Goal: Task Accomplishment & Management: Manage account settings

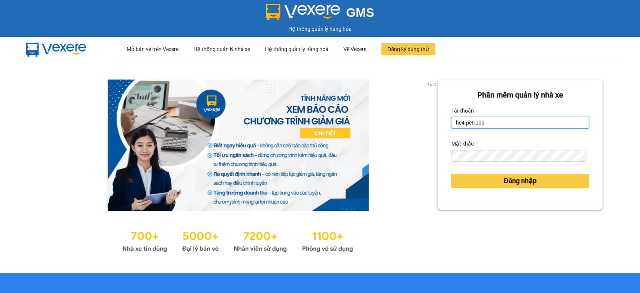
click at [497, 119] on input "hc4.petrobp" at bounding box center [520, 123] width 138 height 12
type input "hc3.petrobp"
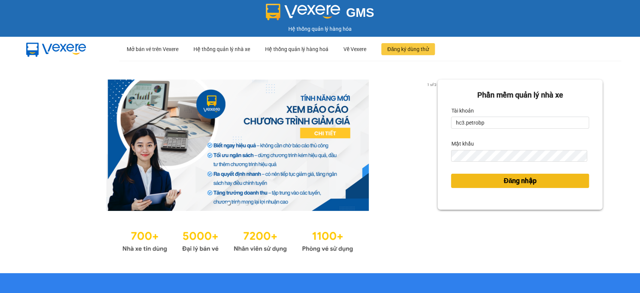
click at [504, 186] on span "Đăng nhập" at bounding box center [520, 181] width 33 height 11
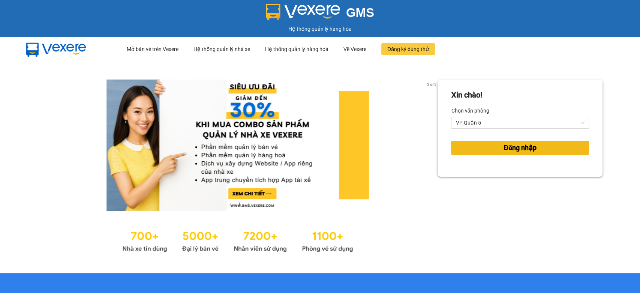
click at [516, 152] on span "Đăng nhập" at bounding box center [520, 148] width 33 height 11
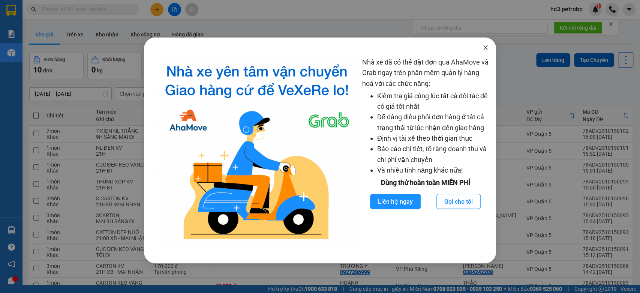
click at [487, 44] on span "Close" at bounding box center [485, 48] width 21 height 21
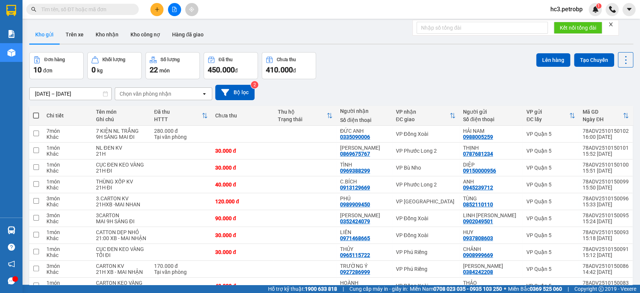
click at [87, 10] on input "text" at bounding box center [85, 9] width 89 height 8
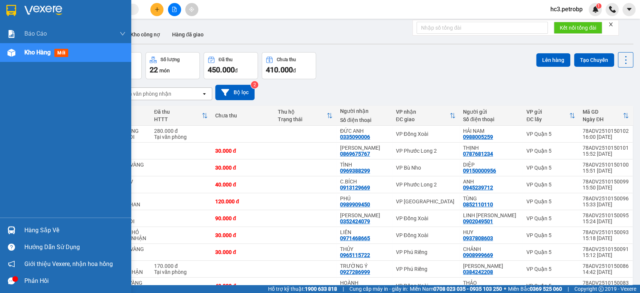
click at [27, 230] on div "Hàng sắp về" at bounding box center [74, 230] width 101 height 11
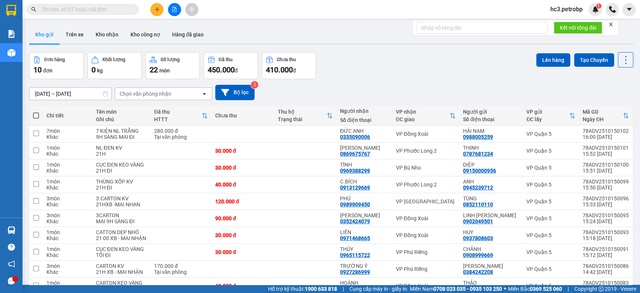
click at [348, 51] on section "Kết quả tìm kiếm ( 0 ) Bộ lọc No Data hc3.petrobp 1 Báo cáo 4 Thống kê doanh th…" at bounding box center [320, 146] width 640 height 293
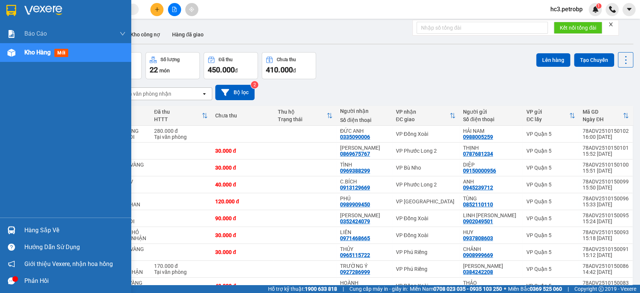
click at [41, 233] on div "Hàng sắp về" at bounding box center [74, 230] width 101 height 11
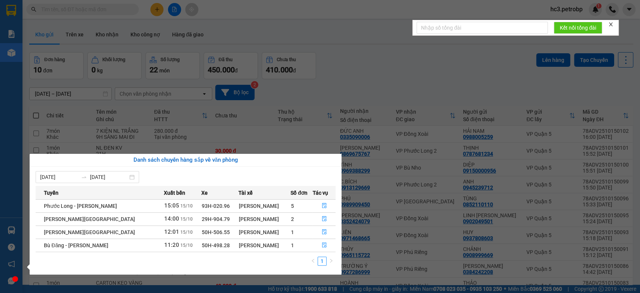
click at [309, 242] on td "1" at bounding box center [302, 245] width 22 height 13
click at [324, 233] on icon "file-done" at bounding box center [324, 232] width 5 height 5
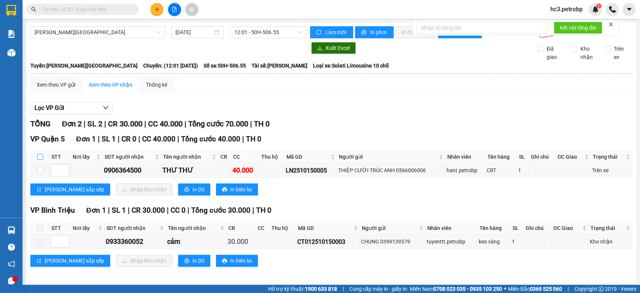
click at [42, 160] on input "checkbox" at bounding box center [40, 157] width 6 height 6
checkbox input "true"
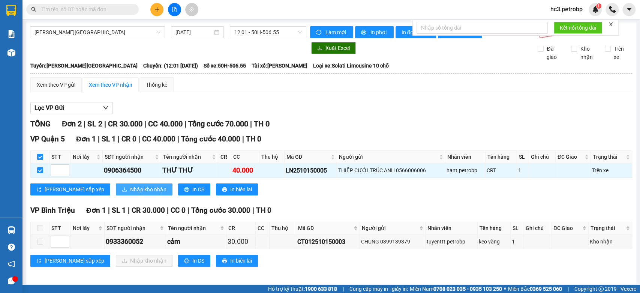
click at [130, 191] on span "Nhập kho nhận" at bounding box center [148, 189] width 36 height 8
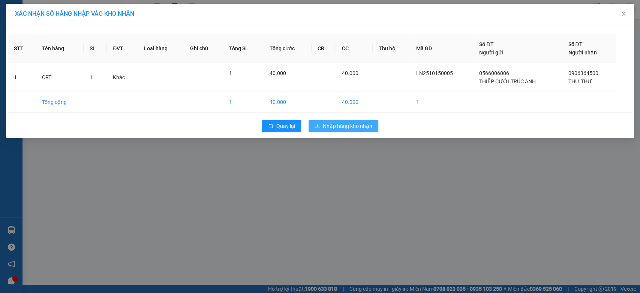
click at [342, 122] on span "Nhập hàng kho nhận" at bounding box center [348, 126] width 50 height 8
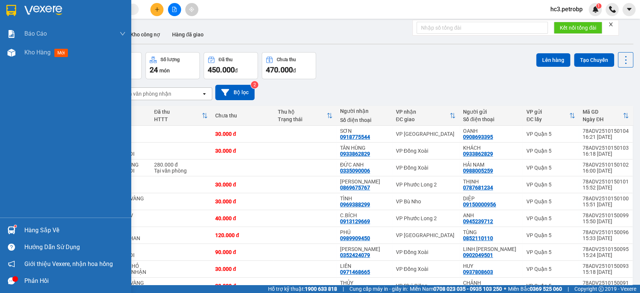
click at [44, 227] on div "Hàng sắp về" at bounding box center [74, 230] width 101 height 11
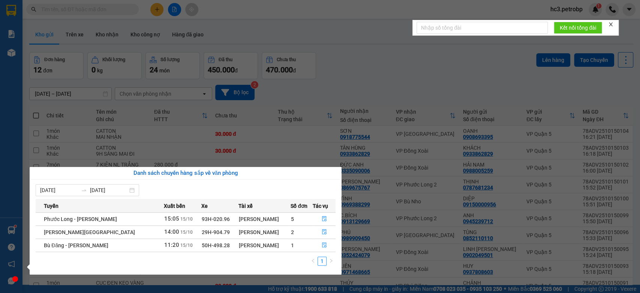
click at [363, 24] on section "Kết quả tìm kiếm ( 0 ) Bộ lọc No Data hc3.petrobp 1 Báo cáo 4 Thống kê doanh th…" at bounding box center [320, 146] width 640 height 293
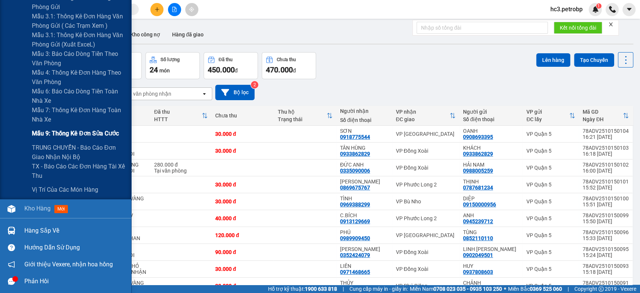
scroll to position [375, 0]
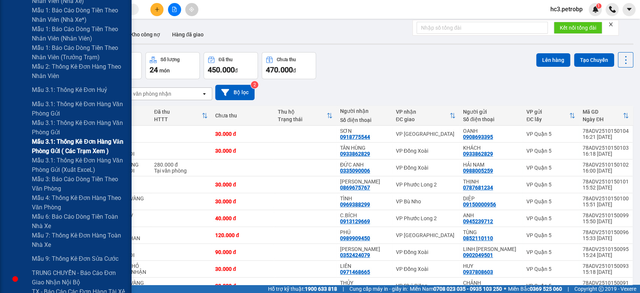
click at [89, 150] on span "Mẫu 3.1: Thống kê đơn hàng văn phòng gửi ( các trạm xem )" at bounding box center [79, 146] width 94 height 19
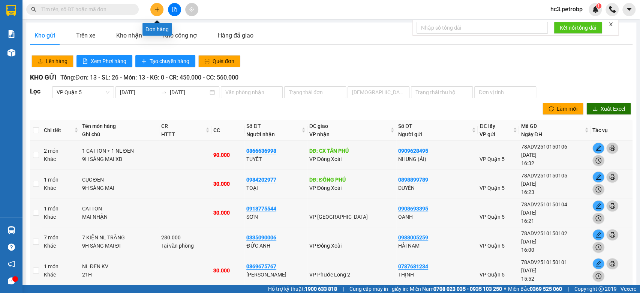
click at [161, 10] on button at bounding box center [156, 9] width 13 height 13
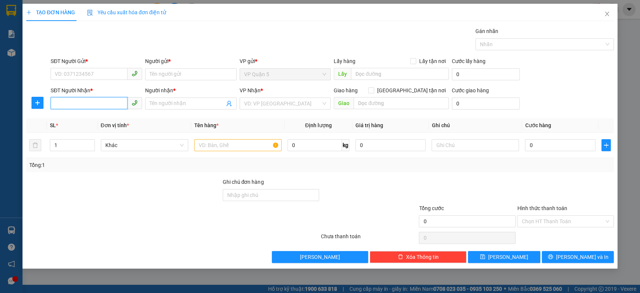
click at [98, 101] on input "SĐT Người Nhận *" at bounding box center [89, 103] width 77 height 12
click at [96, 92] on div "SĐT Người Nhận *" at bounding box center [97, 90] width 92 height 8
click at [96, 97] on input "8191" at bounding box center [89, 103] width 77 height 12
click at [85, 100] on input "8191" at bounding box center [89, 103] width 77 height 12
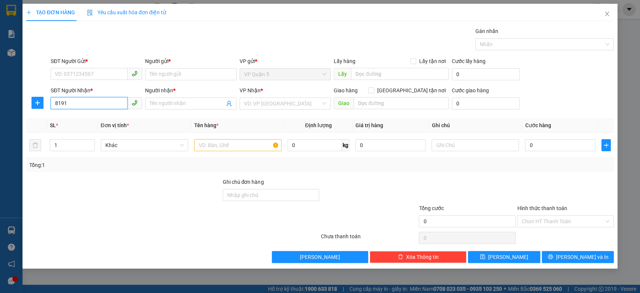
click at [85, 100] on input "8191" at bounding box center [89, 103] width 77 height 12
type input "0942948191"
click at [176, 104] on input "Người nhận *" at bounding box center [187, 103] width 75 height 8
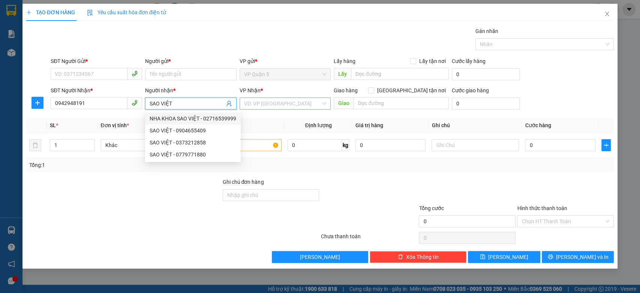
type input "SAO VIỆT"
click at [288, 102] on input "search" at bounding box center [282, 103] width 77 height 11
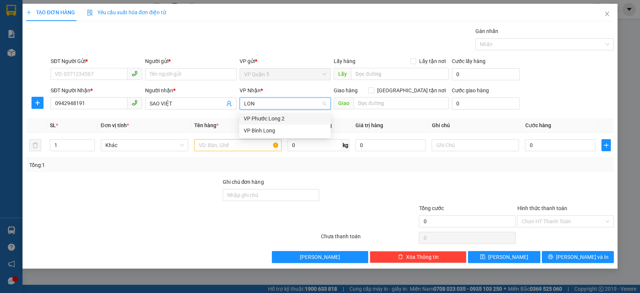
type input "LONG"
click at [275, 119] on div "VP Phước Long 2" at bounding box center [285, 118] width 83 height 8
click at [93, 69] on input "SĐT Người Gửi *" at bounding box center [89, 74] width 77 height 12
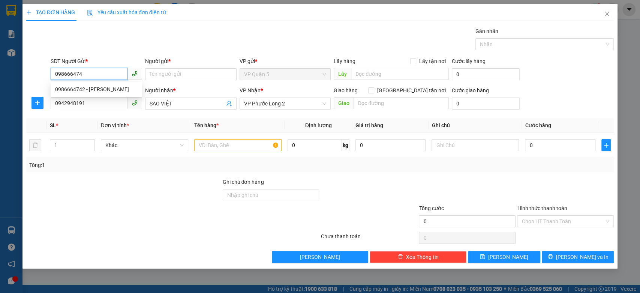
type input "0986664742"
click at [85, 92] on div "0986664742 - BẢO ĐỒNG" at bounding box center [96, 89] width 83 height 8
type input "BẢO ĐỒNG"
type input "30.000"
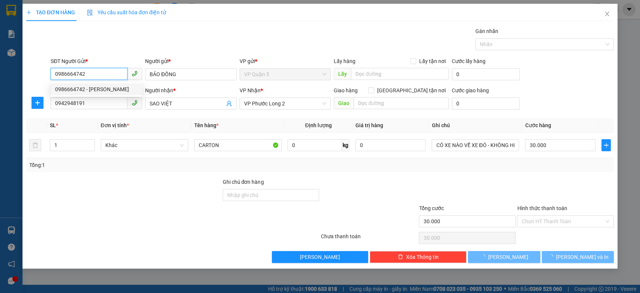
type input "0986664742"
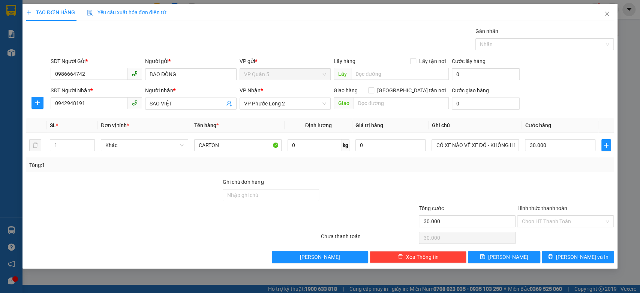
click at [147, 47] on div "Gói vận chuyển * Tiêu chuẩn Gán nhãn Nhãn" at bounding box center [332, 40] width 566 height 26
click at [239, 147] on input "CARTON" at bounding box center [237, 145] width 87 height 12
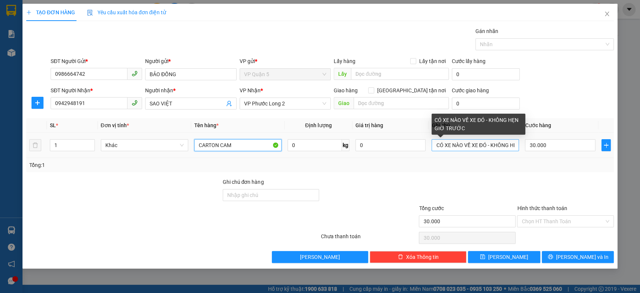
type input "CARTON CAM"
click at [470, 143] on input "CÓ XE NÀO VỀ XE ĐÓ - KHÔNG HẸN GIỜ TRƯỚC" at bounding box center [475, 145] width 87 height 12
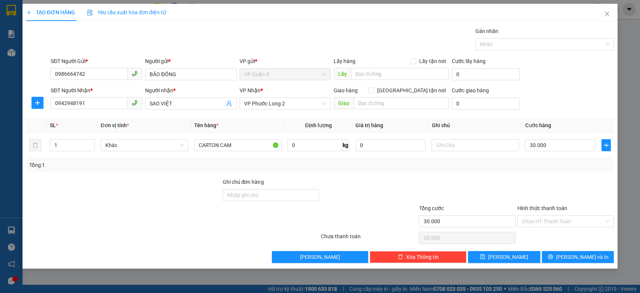
click at [561, 115] on div "Transit Pickup Surcharge Ids Transit Deliver Surcharge Ids Transit Deliver Surc…" at bounding box center [320, 145] width 588 height 236
click at [461, 149] on input "text" at bounding box center [475, 145] width 87 height 12
click at [446, 143] on input "MIA NHẬN" at bounding box center [475, 145] width 87 height 12
type input "MAI NHẬN"
click at [561, 97] on div "SĐT Người Nhận * 0942948191 Người nhận * SAO VIỆT VP Nhận * VP Phước Long 2 Gia…" at bounding box center [332, 99] width 566 height 26
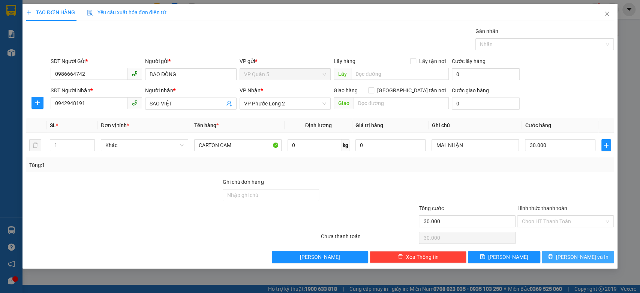
click at [585, 254] on span "[PERSON_NAME] và In" at bounding box center [582, 257] width 53 height 8
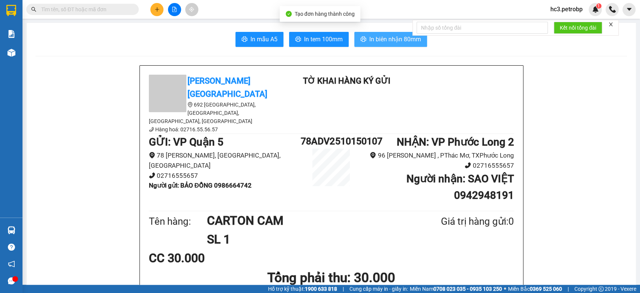
click at [388, 41] on span "In biên nhận 80mm" at bounding box center [395, 39] width 52 height 9
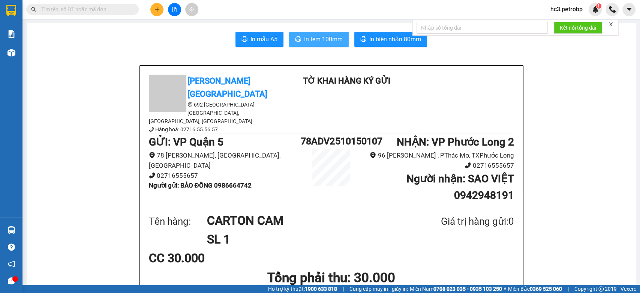
click at [316, 35] on span "In tem 100mm" at bounding box center [323, 39] width 39 height 9
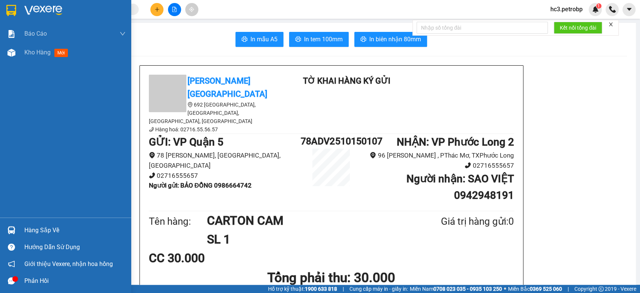
click at [27, 5] on img at bounding box center [43, 10] width 38 height 11
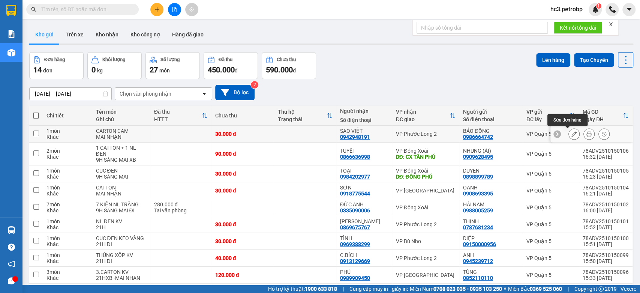
click at [569, 129] on button at bounding box center [574, 134] width 11 height 13
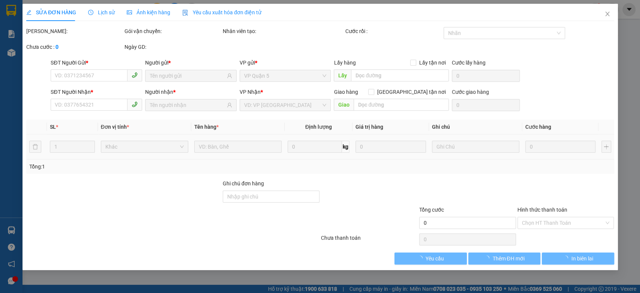
type input "0986664742"
type input "0942948191"
type input "30.000"
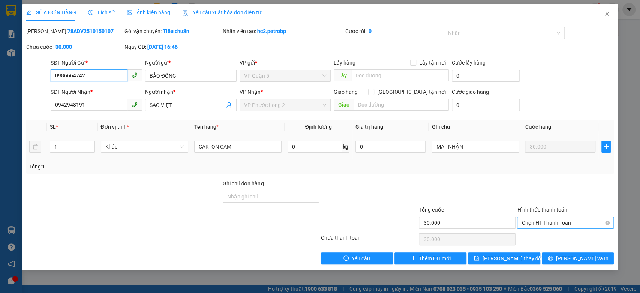
click at [558, 222] on span "Chọn HT Thanh Toán" at bounding box center [566, 222] width 88 height 11
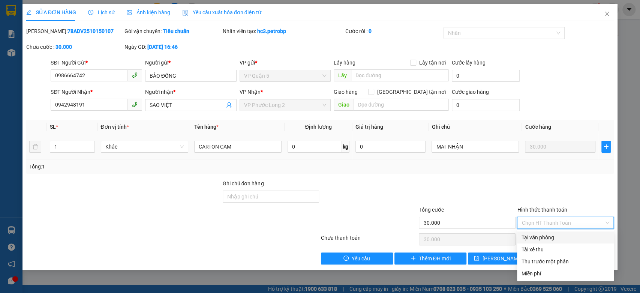
click at [548, 238] on div "Tại văn phòng" at bounding box center [566, 237] width 88 height 8
type input "0"
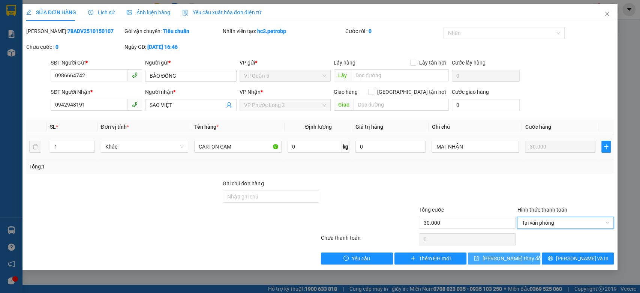
click at [495, 259] on span "Lưu thay đổi" at bounding box center [512, 258] width 60 height 8
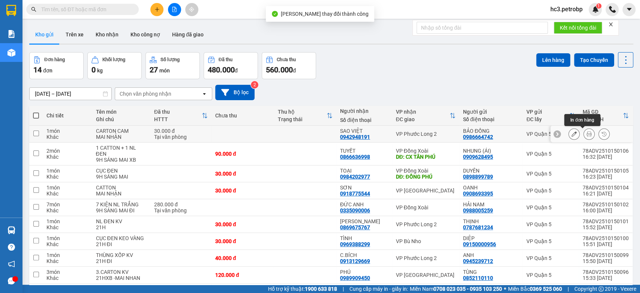
click at [587, 133] on button at bounding box center [589, 134] width 11 height 13
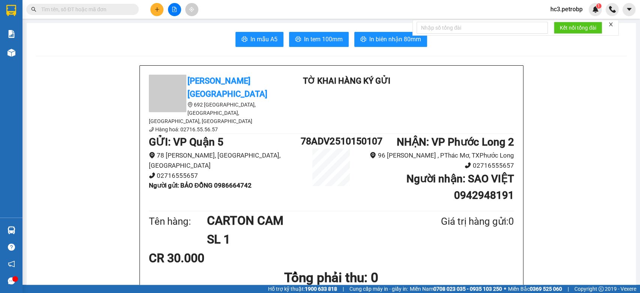
click at [334, 42] on span "In tem 100mm" at bounding box center [323, 39] width 39 height 9
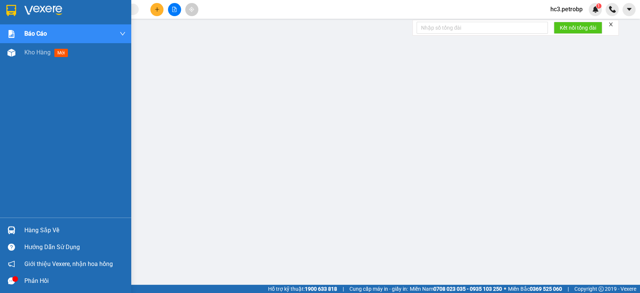
click at [24, 11] on div at bounding box center [65, 12] width 131 height 24
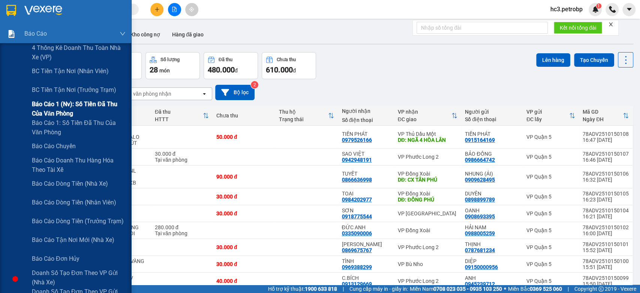
click at [76, 108] on span "Báo cáo 1 (nv): Số tiền đã thu của văn phòng" at bounding box center [79, 108] width 94 height 19
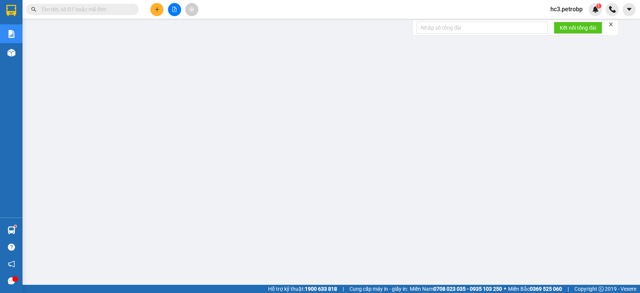
click at [120, 9] on input "text" at bounding box center [85, 9] width 89 height 8
paste input "PR2510130006"
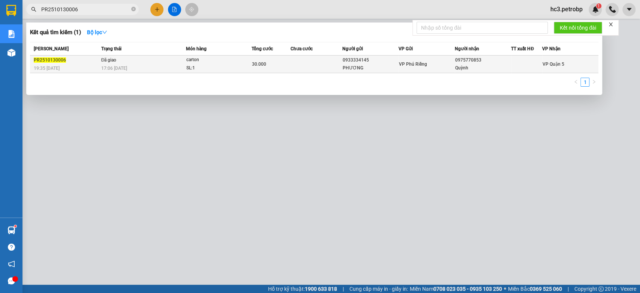
type input "PR2510130006"
click at [429, 62] on div "VP Phú Riềng" at bounding box center [427, 64] width 56 height 8
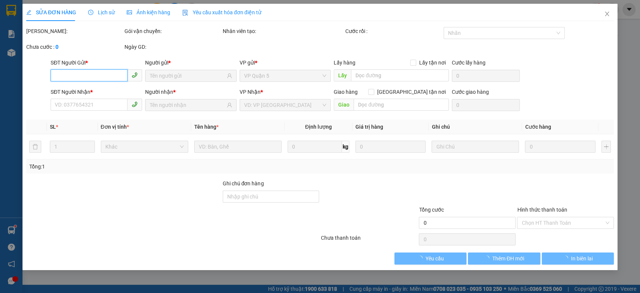
type input "0933334145"
type input "PHƯƠNG"
type input "0975770853"
type input "Quỳnh"
type input "30.000"
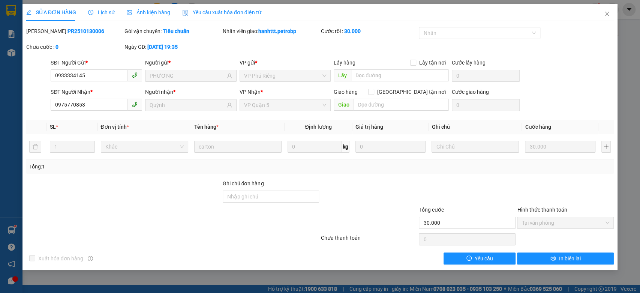
click at [97, 17] on div "Lịch sử" at bounding box center [101, 12] width 27 height 17
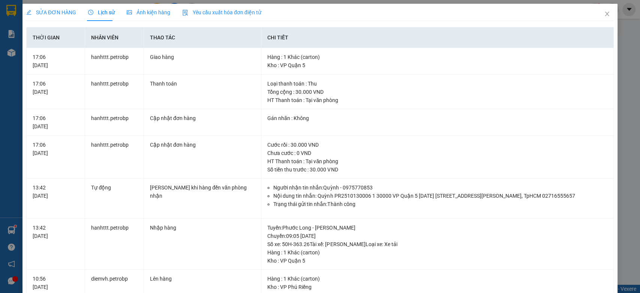
click at [63, 6] on div "SỬA ĐƠN HÀNG" at bounding box center [51, 12] width 50 height 17
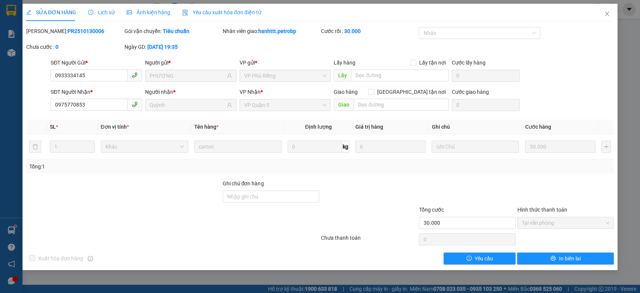
click at [102, 15] on span "Lịch sử" at bounding box center [101, 12] width 27 height 6
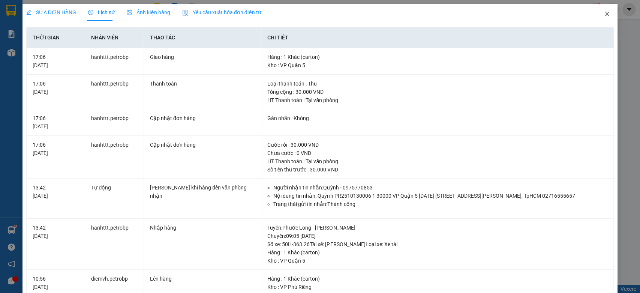
click at [604, 14] on icon "close" at bounding box center [607, 14] width 6 height 6
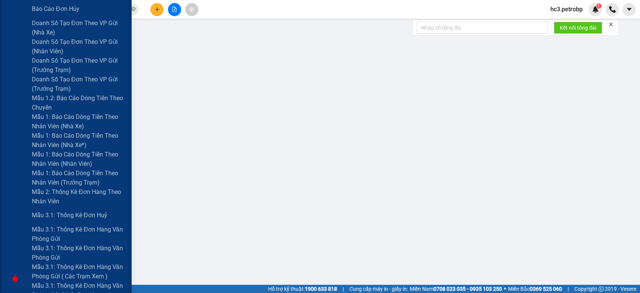
scroll to position [458, 0]
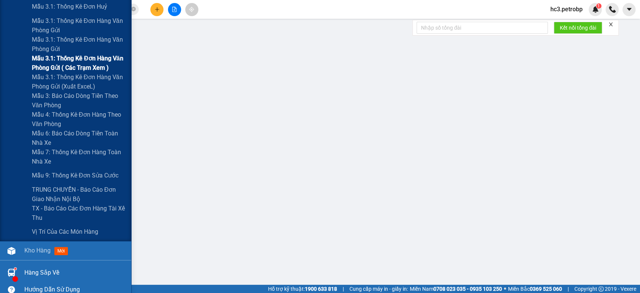
click at [81, 64] on span "Mẫu 3.1: Thống kê đơn hàng văn phòng gửi ( các trạm xem )" at bounding box center [79, 63] width 94 height 19
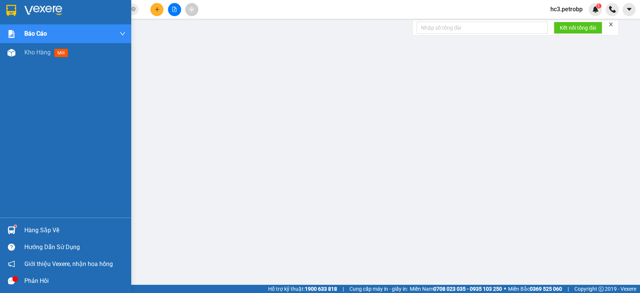
click at [30, 9] on img at bounding box center [43, 10] width 38 height 11
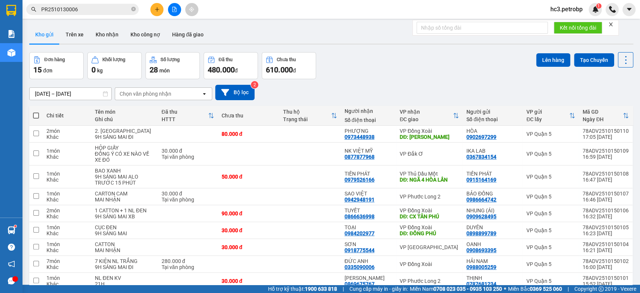
click at [417, 62] on div "Đơn hàng 15 đơn Khối lượng 0 kg Số lượng 28 món Đã thu 480.000 đ Chưa thu 610.0…" at bounding box center [331, 65] width 604 height 27
click at [369, 64] on div "Đơn hàng 17 đơn Khối lượng 0 kg Số lượng 31 món Đã thu 510.000 đ Chưa thu 690.0…" at bounding box center [331, 65] width 604 height 27
click at [105, 34] on button "Kho nhận" at bounding box center [107, 35] width 35 height 18
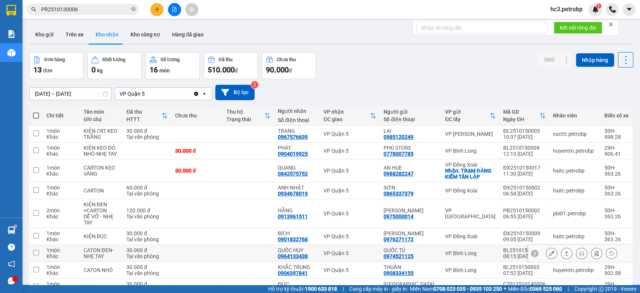
scroll to position [75, 0]
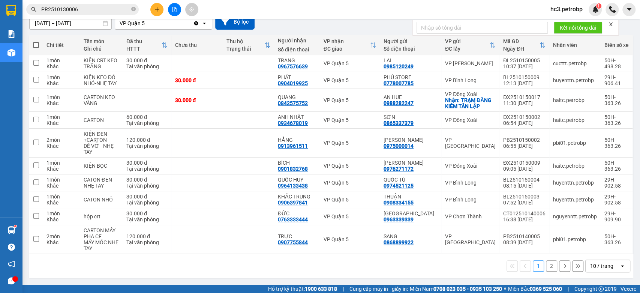
click at [549, 266] on button "2" at bounding box center [551, 265] width 11 height 11
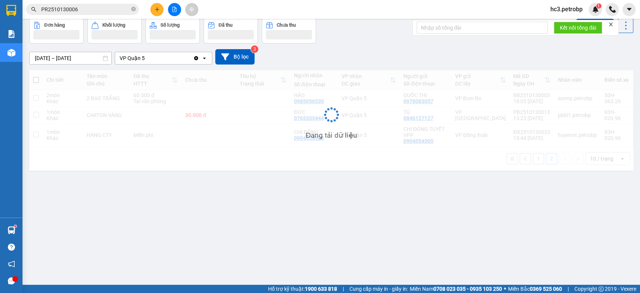
scroll to position [0, 0]
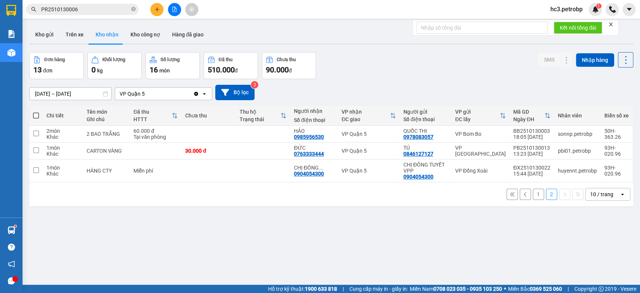
click at [54, 96] on input "13/10/2025 – 15/10/2025" at bounding box center [71, 94] width 82 height 12
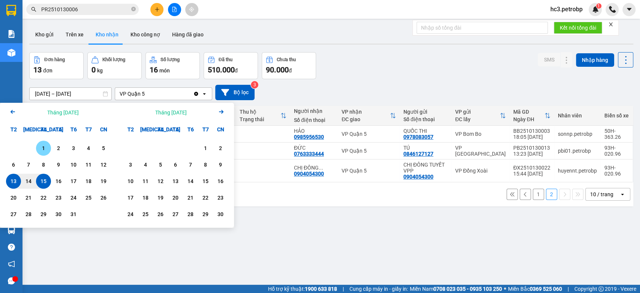
click at [43, 152] on div "1" at bounding box center [43, 148] width 11 height 9
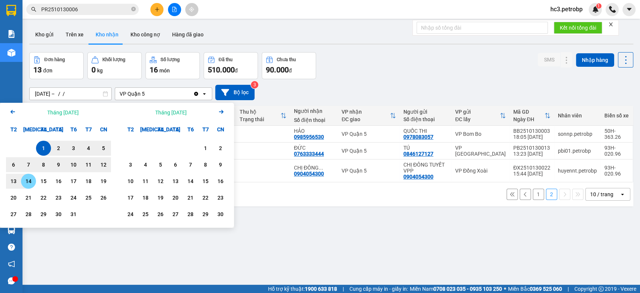
click at [30, 182] on div "14" at bounding box center [28, 181] width 11 height 9
type input "01/10/2025 – 14/10/2025"
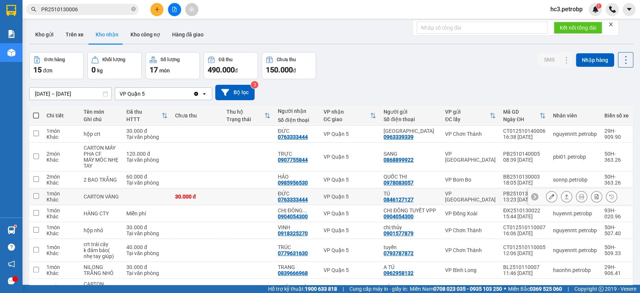
scroll to position [69, 0]
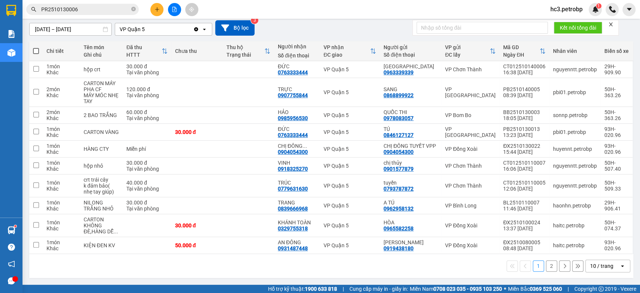
click at [610, 263] on div "10 / trang" at bounding box center [603, 266] width 34 height 12
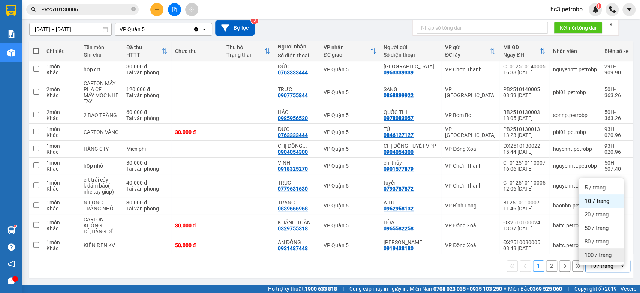
click at [598, 251] on span "100 / trang" at bounding box center [598, 255] width 27 height 8
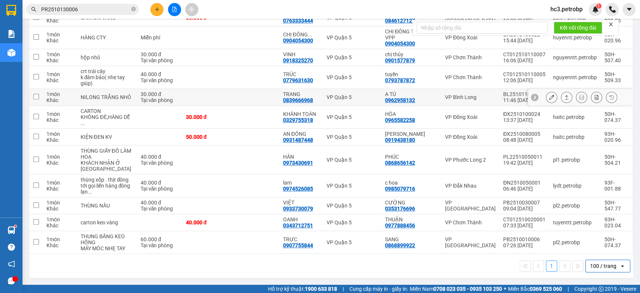
scroll to position [0, 0]
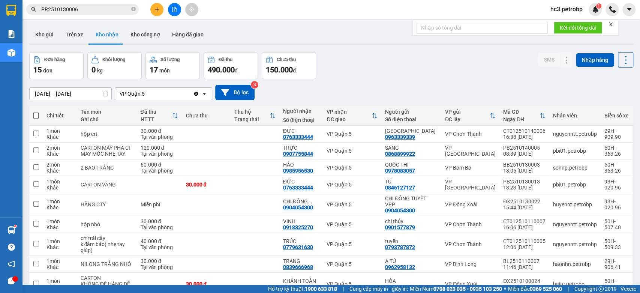
click at [343, 41] on div "Kho gửi Trên xe Kho nhận Kho công nợ Hàng đã giao" at bounding box center [331, 36] width 604 height 20
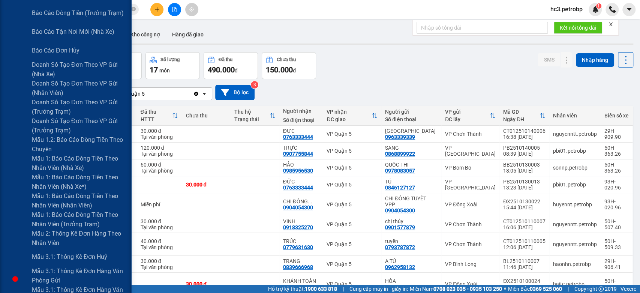
scroll to position [417, 0]
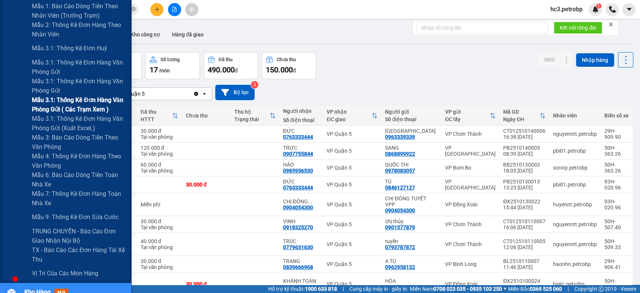
click at [85, 105] on span "Mẫu 3.1: Thống kê đơn hàng văn phòng gửi ( các trạm xem )" at bounding box center [79, 104] width 94 height 19
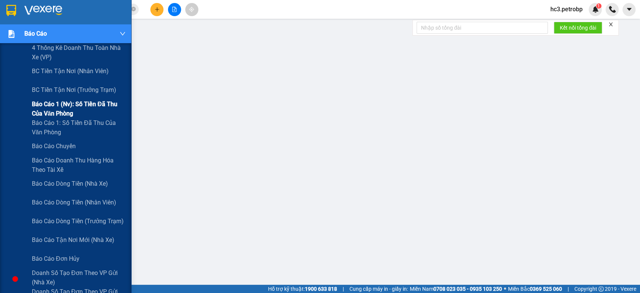
click at [83, 101] on span "Báo cáo 1 (nv): Số tiền đã thu của văn phòng" at bounding box center [79, 108] width 94 height 19
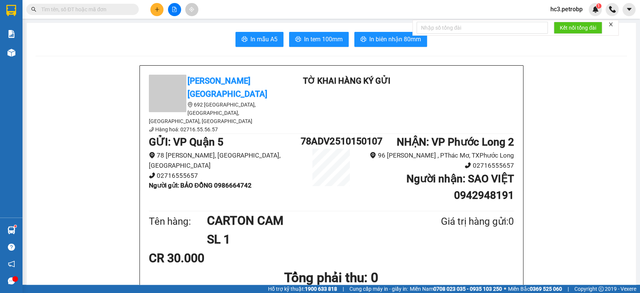
click at [156, 9] on icon "plus" at bounding box center [157, 9] width 5 height 5
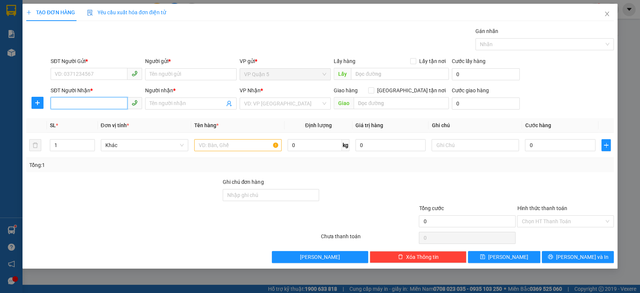
click at [87, 104] on input "SĐT Người Nhận *" at bounding box center [89, 103] width 77 height 12
click at [101, 119] on div "0813832382 - A [PERSON_NAME]" at bounding box center [96, 118] width 83 height 8
type input "0813832382"
type input "A [PERSON_NAME]"
type input "30.000"
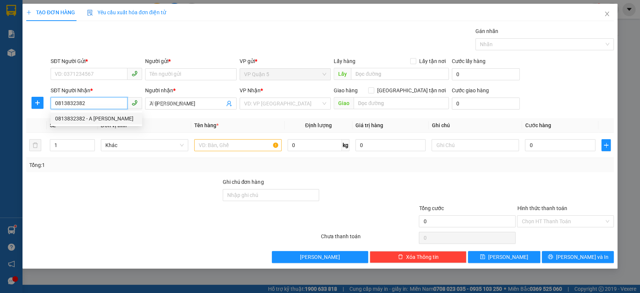
type input "30.000"
type input "0813832382"
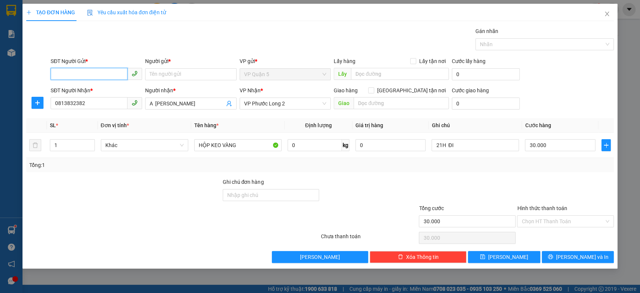
click at [124, 72] on input "SĐT Người Gửi *" at bounding box center [89, 74] width 77 height 12
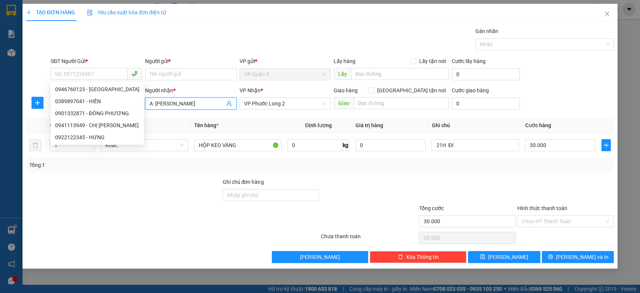
click at [183, 104] on input "A BIN BIN" at bounding box center [187, 103] width 75 height 8
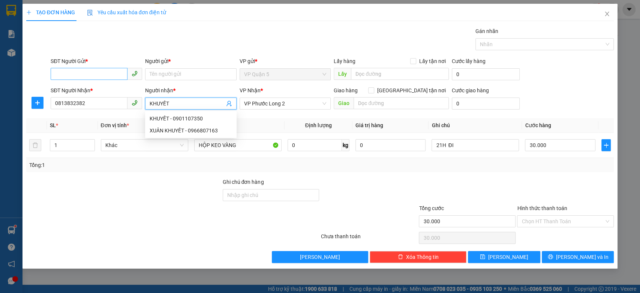
type input "KHUYẾT"
click at [101, 69] on input "SĐT Người Gửi *" at bounding box center [89, 74] width 77 height 12
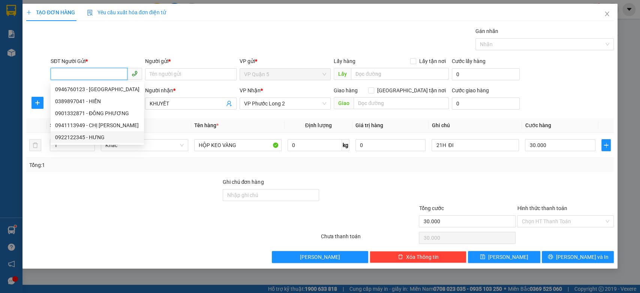
click at [93, 138] on div "0922122345 - HƯNG" at bounding box center [97, 137] width 84 height 8
type input "0922122345"
type input "HƯNG"
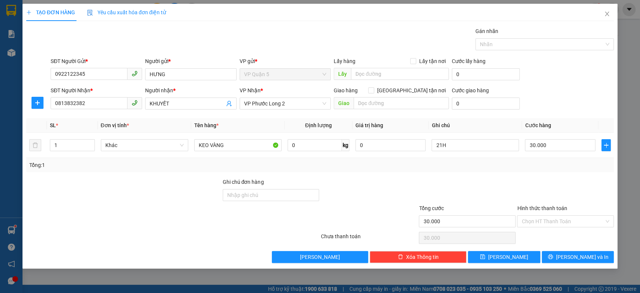
click at [198, 30] on div "Gói vận chuyển * Tiêu chuẩn Gán nhãn Nhãn" at bounding box center [332, 40] width 566 height 26
click at [106, 73] on input "0922122345" at bounding box center [89, 74] width 77 height 12
type input "0354646464"
click at [91, 92] on div "0354646464 - HÂN" at bounding box center [96, 89] width 83 height 8
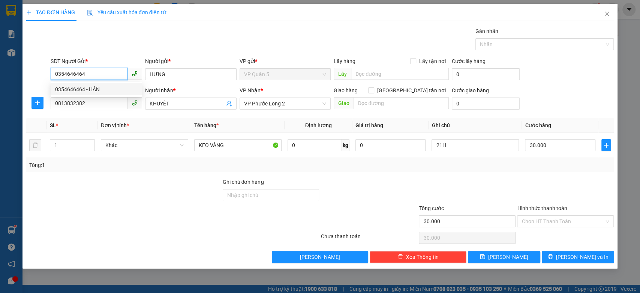
type input "HÂN"
type input "0354646464"
click at [159, 29] on div "Gói vận chuyển * Tiêu chuẩn Gán nhãn Nhãn" at bounding box center [332, 40] width 566 height 26
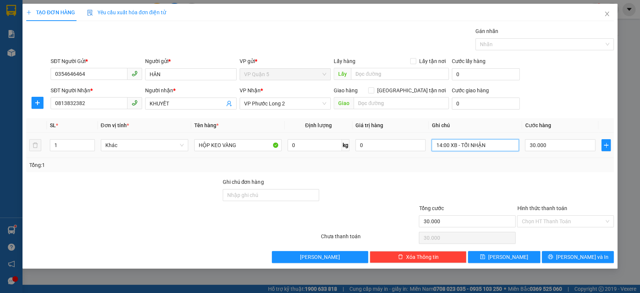
click at [465, 147] on input "14:00 XB - TỐI NHẬN" at bounding box center [475, 145] width 87 height 12
type input "MAI NHẬN"
click at [571, 90] on div "SĐT Người Nhận * 0813832382 Người nhận * KHUYẾT VP Nhận * VP Phước Long 2 Giao …" at bounding box center [332, 99] width 566 height 26
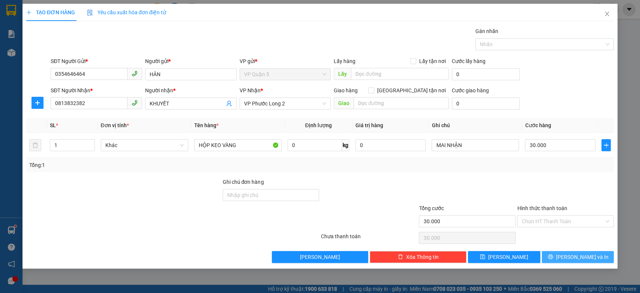
click at [581, 254] on span "[PERSON_NAME] và In" at bounding box center [582, 257] width 53 height 8
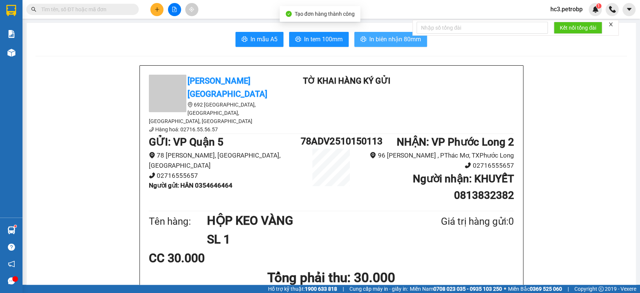
click at [381, 44] on span "In biên nhận 80mm" at bounding box center [395, 39] width 52 height 9
click at [384, 37] on span "In biên nhận 80mm" at bounding box center [395, 39] width 52 height 9
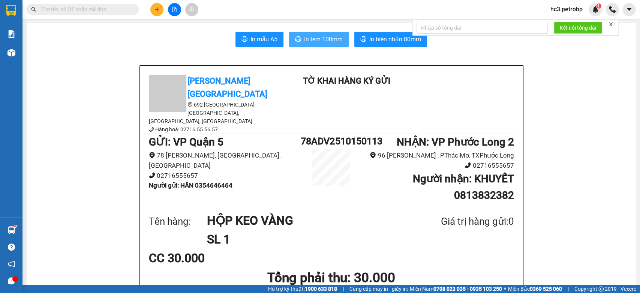
click at [315, 37] on span "In tem 100mm" at bounding box center [323, 39] width 39 height 9
click at [396, 36] on span "In biên nhận 80mm" at bounding box center [395, 39] width 52 height 9
click at [384, 35] on span "In biên nhận 80mm" at bounding box center [395, 39] width 52 height 9
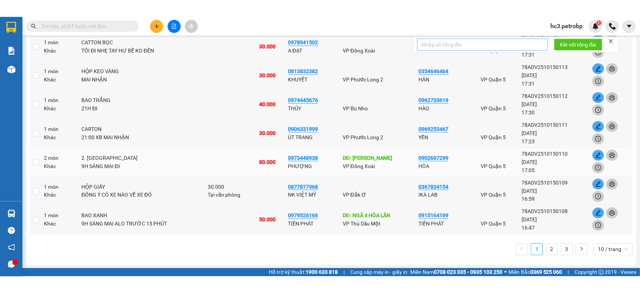
scroll to position [3, 0]
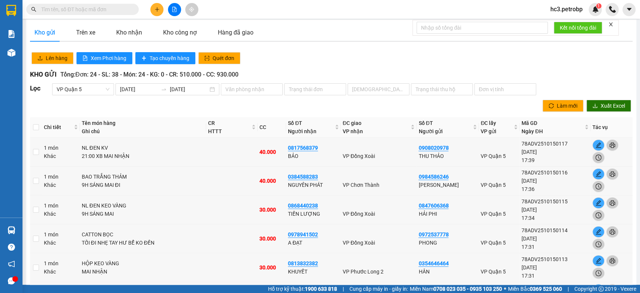
click at [374, 48] on div "Kho gửi Trên xe Kho nhận Kho công nợ Hàng đã giao Lên hàng Xem Phơi hàng Tạo ch…" at bounding box center [331, 239] width 610 height 438
click at [47, 36] on div "Kho gửi" at bounding box center [45, 32] width 21 height 9
click at [610, 145] on icon "printer" at bounding box center [613, 145] width 6 height 5
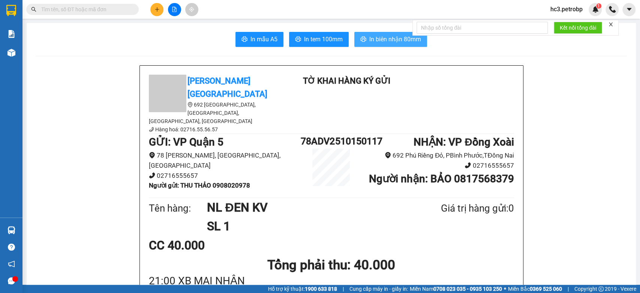
click at [386, 43] on span "In biên nhận 80mm" at bounding box center [395, 39] width 52 height 9
click at [386, 41] on span "In biên nhận 80mm" at bounding box center [395, 39] width 52 height 9
click at [381, 38] on span "In biên nhận 80mm" at bounding box center [395, 39] width 52 height 9
click at [378, 42] on span "In biên nhận 80mm" at bounding box center [395, 39] width 52 height 9
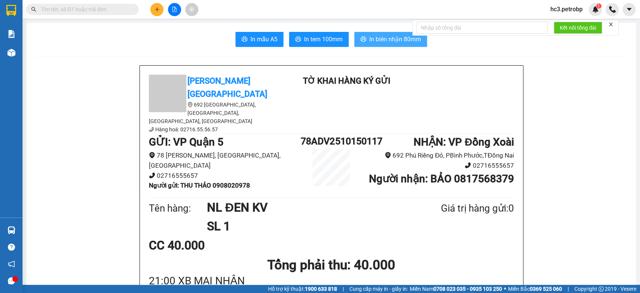
click at [407, 39] on span "In biên nhận 80mm" at bounding box center [395, 39] width 52 height 9
click at [398, 37] on span "In biên nhận 80mm" at bounding box center [395, 39] width 52 height 9
click at [374, 41] on span "In biên nhận 80mm" at bounding box center [395, 39] width 52 height 9
click at [397, 38] on span "In biên nhận 80mm" at bounding box center [395, 39] width 52 height 9
click at [390, 40] on span "In biên nhận 80mm" at bounding box center [395, 39] width 52 height 9
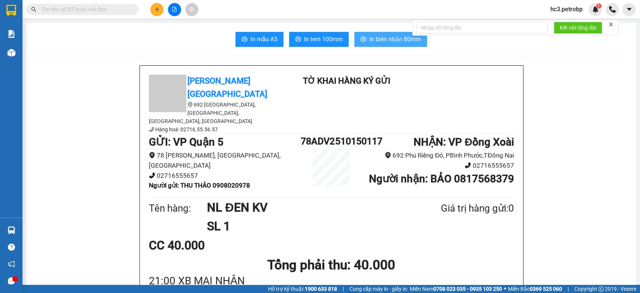
click at [398, 40] on span "In biên nhận 80mm" at bounding box center [395, 39] width 52 height 9
click at [400, 43] on span "In biên nhận 80mm" at bounding box center [395, 39] width 52 height 9
click at [330, 41] on span "In tem 100mm" at bounding box center [323, 39] width 39 height 9
click at [328, 41] on span "In tem 100mm" at bounding box center [323, 39] width 39 height 9
click at [377, 38] on span "In biên nhận 80mm" at bounding box center [395, 39] width 52 height 9
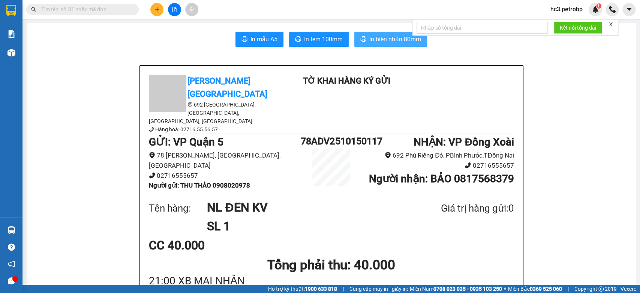
click at [409, 35] on span "In biên nhận 80mm" at bounding box center [395, 39] width 52 height 9
click at [397, 38] on span "In biên nhận 80mm" at bounding box center [395, 39] width 52 height 9
click at [156, 10] on icon "plus" at bounding box center [157, 9] width 5 height 5
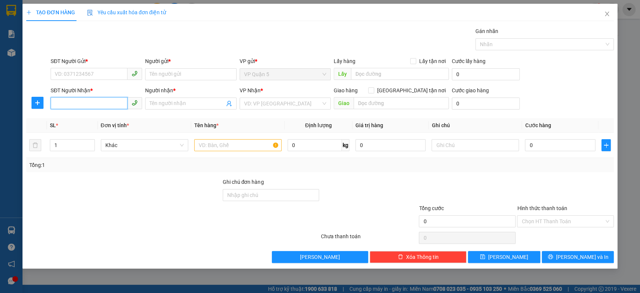
click at [105, 106] on input "SĐT Người Nhận *" at bounding box center [89, 103] width 77 height 12
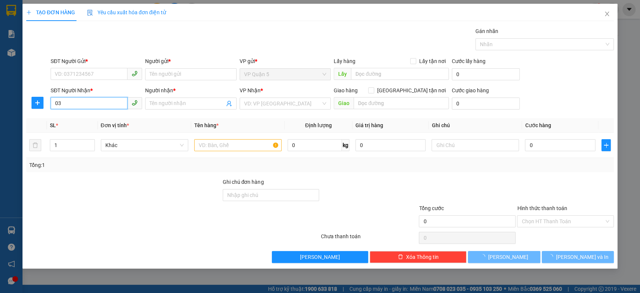
type input "0"
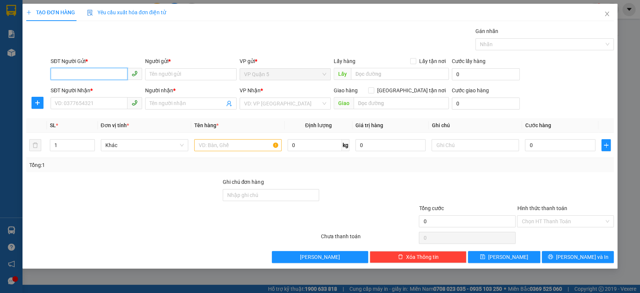
click at [106, 74] on input "SĐT Người Gửi *" at bounding box center [89, 74] width 77 height 12
type input "0349380718"
click at [100, 87] on div "0349380718 - BẢO ADV" at bounding box center [96, 89] width 83 height 8
type input "BẢO ADV"
type input "0869303979"
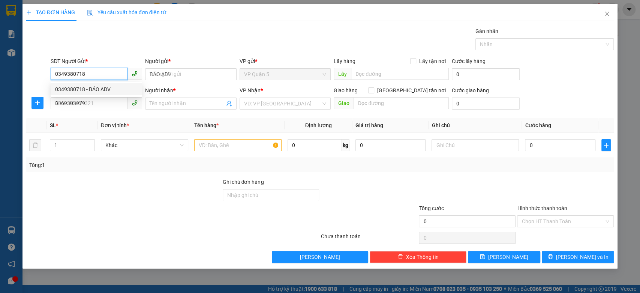
type input "NHI KT"
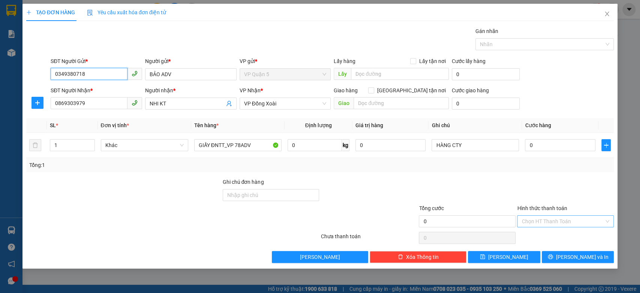
type input "0349380718"
click at [553, 223] on input "Hình thức thanh toán" at bounding box center [563, 221] width 83 height 11
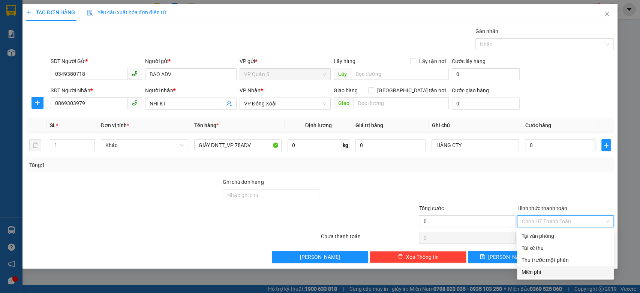
click at [541, 260] on div "Miễn phí" at bounding box center [566, 272] width 88 height 8
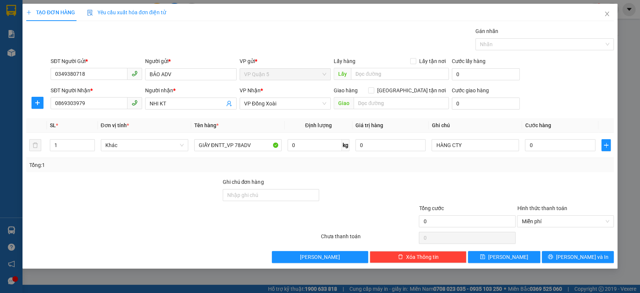
click at [565, 169] on div "Tổng: 1" at bounding box center [320, 165] width 588 height 14
click at [579, 254] on span "[PERSON_NAME] và In" at bounding box center [582, 257] width 53 height 8
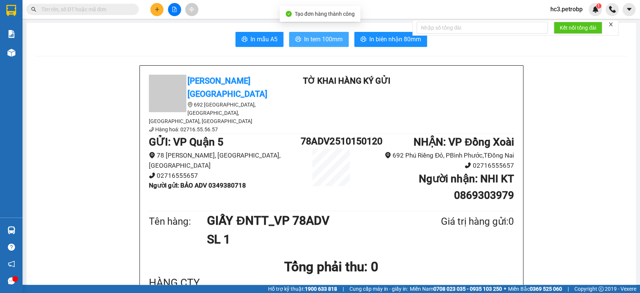
click at [327, 41] on span "In tem 100mm" at bounding box center [323, 39] width 39 height 9
click at [326, 39] on span "In tem 100mm" at bounding box center [323, 39] width 39 height 9
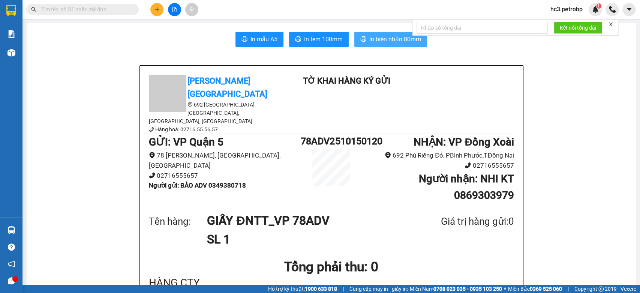
click at [372, 38] on span "In biên nhận 80mm" at bounding box center [395, 39] width 52 height 9
click at [336, 44] on button "In tem 100mm" at bounding box center [319, 39] width 60 height 15
click at [379, 37] on span "In biên nhận 80mm" at bounding box center [395, 39] width 52 height 9
click at [330, 39] on span "In tem 100mm" at bounding box center [323, 39] width 39 height 9
click at [272, 38] on span "In mẫu A5" at bounding box center [264, 39] width 27 height 9
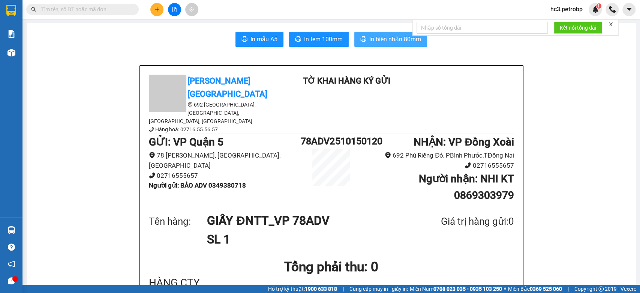
click at [401, 38] on span "In biên nhận 80mm" at bounding box center [395, 39] width 52 height 9
click at [399, 45] on button "In biên nhận 80mm" at bounding box center [390, 39] width 73 height 15
click at [315, 45] on button "In tem 100mm" at bounding box center [319, 39] width 60 height 15
click at [329, 44] on span "In tem 100mm" at bounding box center [323, 39] width 39 height 9
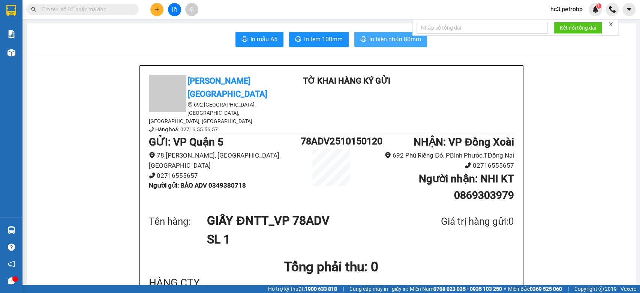
click at [383, 42] on span "In biên nhận 80mm" at bounding box center [395, 39] width 52 height 9
click at [377, 41] on span "In biên nhận 80mm" at bounding box center [395, 39] width 52 height 9
click at [325, 38] on span "In tem 100mm" at bounding box center [323, 39] width 39 height 9
click at [385, 39] on span "In biên nhận 80mm" at bounding box center [395, 39] width 52 height 9
click at [150, 7] on button at bounding box center [156, 9] width 13 height 13
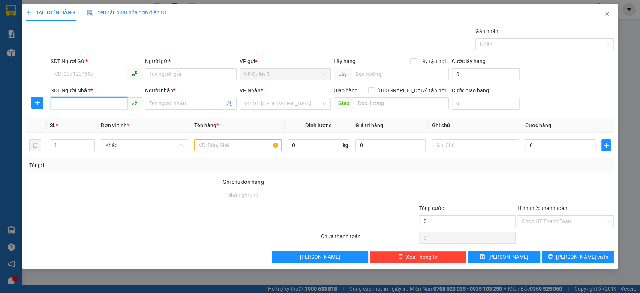
click at [102, 103] on input "SĐT Người Nhận *" at bounding box center [89, 103] width 77 height 12
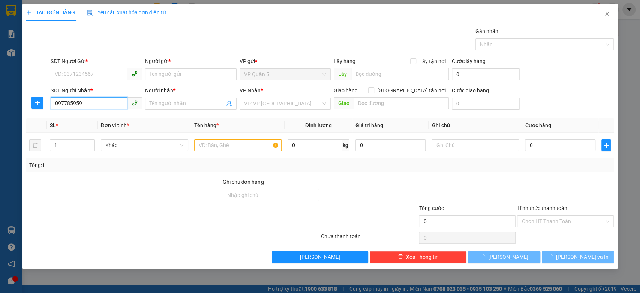
type input "0977859595"
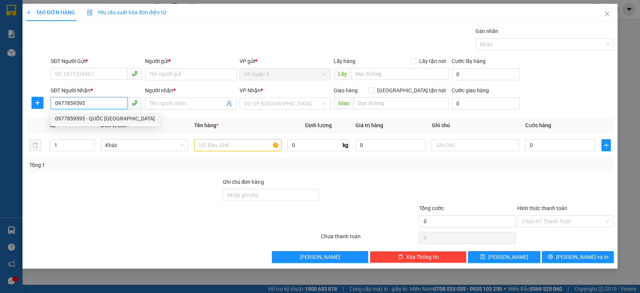
click at [101, 119] on div "0977859595 - QUỐC [GEOGRAPHIC_DATA]" at bounding box center [105, 118] width 100 height 8
type input "QUỐC VƯƠNG - [GEOGRAPHIC_DATA]"
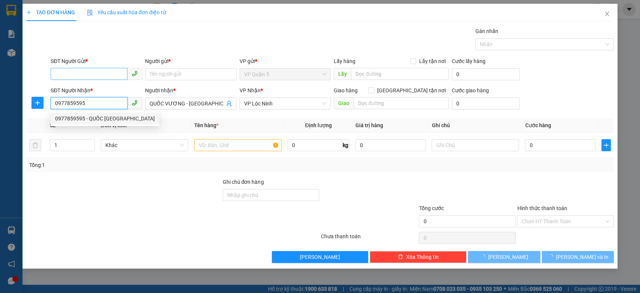
type input "30.000"
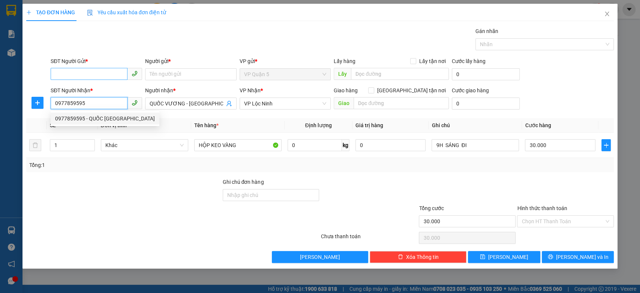
type input "0977859595"
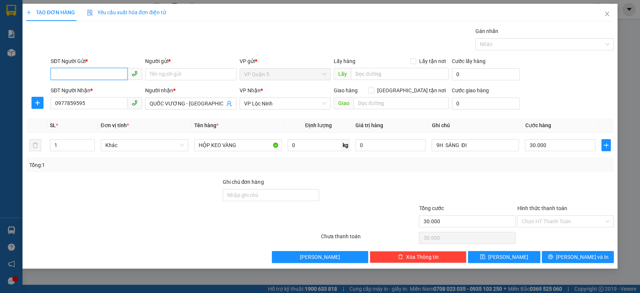
click at [104, 72] on input "SĐT Người Gửi *" at bounding box center [89, 74] width 77 height 12
click at [97, 110] on div "0768012828 - DUY" at bounding box center [96, 113] width 83 height 8
type input "0768012828"
type input "DUY"
click at [550, 97] on div "SĐT Người Nhận * 0977859595 Người nhận * QUỐC VƯƠNG - MINH ĐÔ VP Nhận * VP Lộc…" at bounding box center [332, 99] width 566 height 26
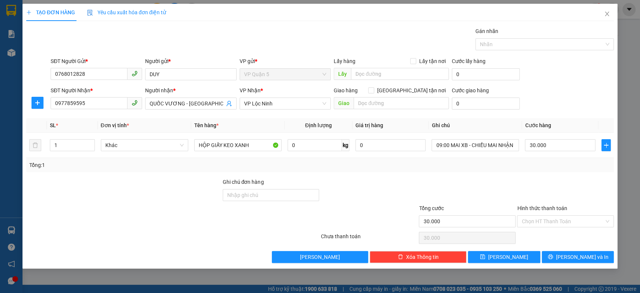
click at [572, 101] on div "SĐT Người Nhận * 0977859595 Người nhận * QUỐC VƯƠNG - MINH ĐÔ VP Nhận * VP Lộc…" at bounding box center [332, 99] width 566 height 26
click at [36, 101] on icon "plus" at bounding box center [38, 103] width 6 height 6
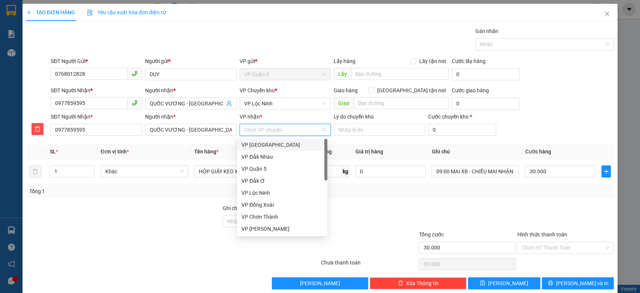
click at [273, 131] on input "VP nhận *" at bounding box center [282, 129] width 77 height 11
type input "lo"
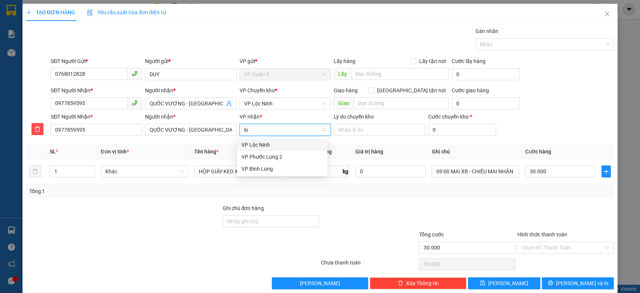
click at [268, 143] on div "VP Lộc Ninh" at bounding box center [282, 145] width 81 height 8
click at [285, 105] on span "VP Lộc Ninh" at bounding box center [285, 103] width 83 height 11
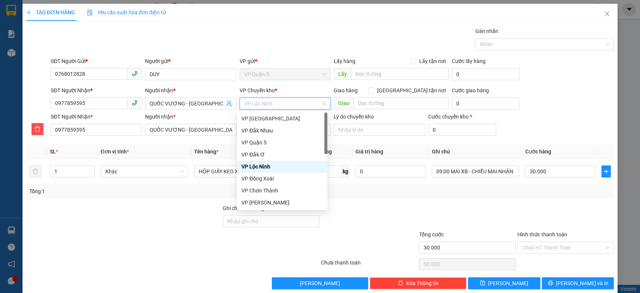
type input "d"
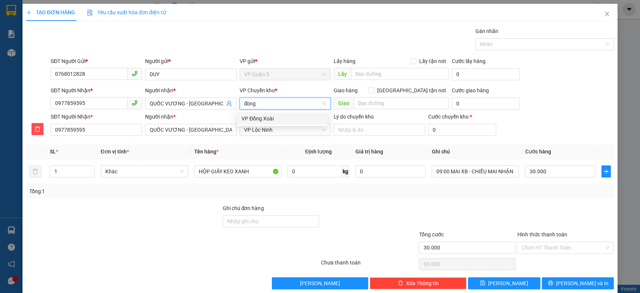
type input "đòng"
click at [272, 122] on div "VP Đồng Xoài" at bounding box center [282, 118] width 81 height 8
click at [591, 79] on div "SĐT Người Gửi * 0768012828 Người gửi * DUY VP gửi * VP Quận 5 Lấy hàng Lấy tận …" at bounding box center [332, 70] width 566 height 26
click at [549, 84] on form "SĐT Người Gửi * 0768012828 Người gửi * DUY VP gửi * VP Quận 5 Lấy hàng Lấy tận …" at bounding box center [320, 98] width 588 height 82
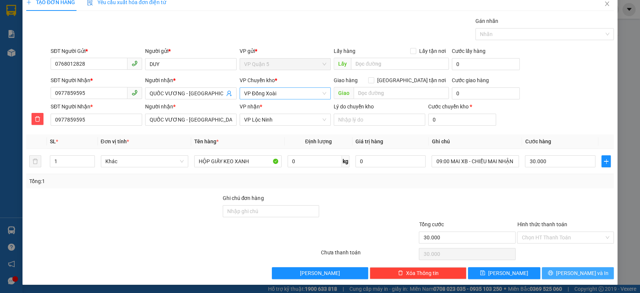
click at [566, 260] on span "[PERSON_NAME] và In" at bounding box center [582, 273] width 53 height 8
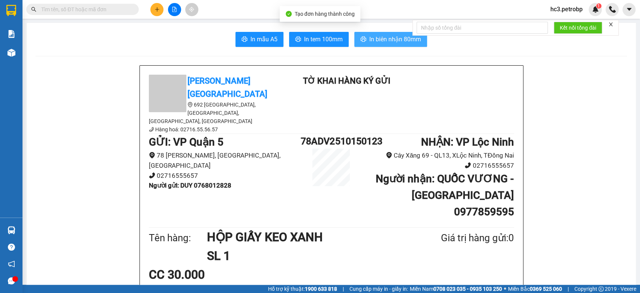
click at [392, 41] on span "In biên nhận 80mm" at bounding box center [395, 39] width 52 height 9
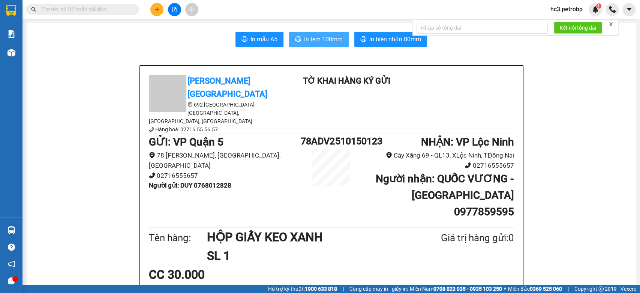
click at [332, 41] on span "In tem 100mm" at bounding box center [323, 39] width 39 height 9
click at [159, 8] on icon "plus" at bounding box center [157, 9] width 5 height 5
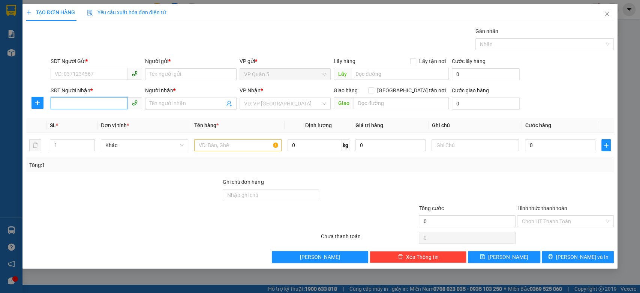
click at [93, 107] on input "SĐT Người Nhận *" at bounding box center [89, 103] width 77 height 12
click at [96, 102] on input "SĐT Người Nhận *" at bounding box center [89, 103] width 77 height 12
type input "0974888979"
click at [90, 119] on div "0974888979 - Huệ" at bounding box center [96, 118] width 83 height 8
type input "Huệ"
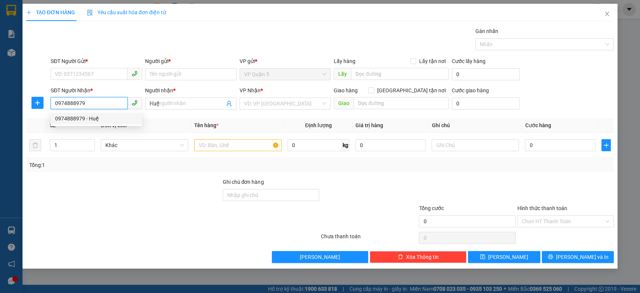
type input "30.000"
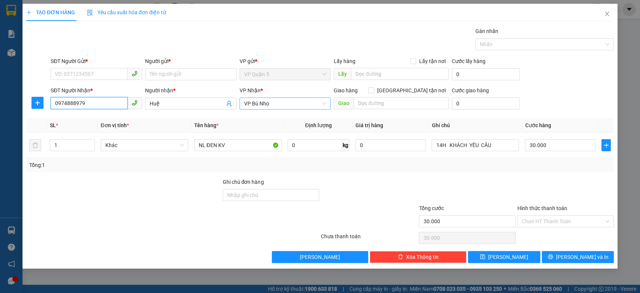
click at [278, 102] on span "VP Bù Nho" at bounding box center [285, 103] width 83 height 11
type input "0974888979"
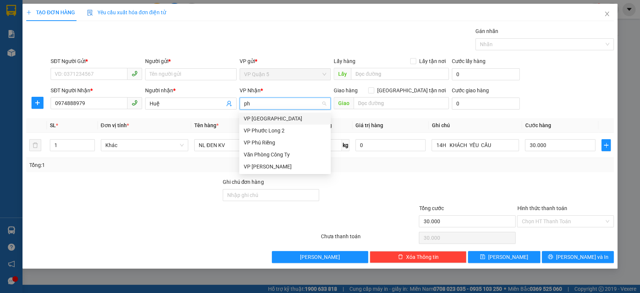
type input "phu"
click at [263, 146] on div "VP Phú Riềng" at bounding box center [285, 142] width 83 height 8
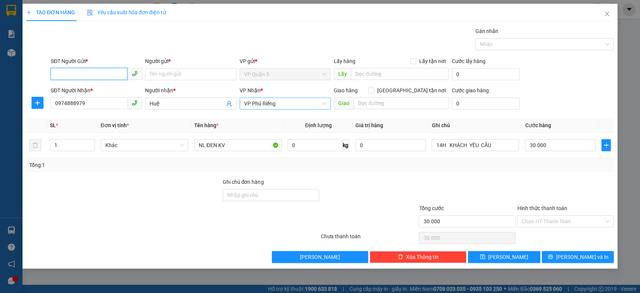
click at [87, 77] on input "SĐT Người Gửi *" at bounding box center [89, 74] width 77 height 12
type input "5"
type input "0902567307"
click at [165, 75] on input "Người gửi *" at bounding box center [191, 74] width 92 height 12
type input "khách"
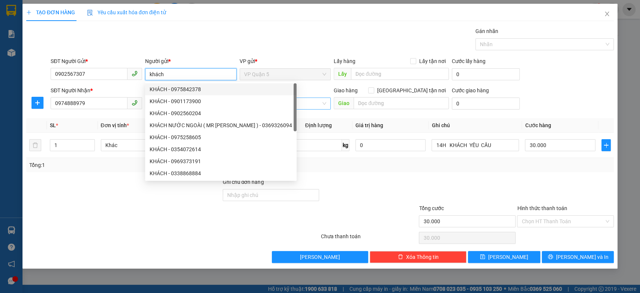
click at [175, 74] on input "khách" at bounding box center [191, 74] width 92 height 12
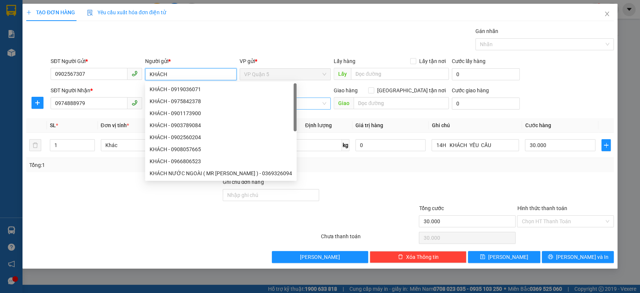
type input "KHÁCH"
click at [180, 60] on div "Người gửi *" at bounding box center [191, 61] width 92 height 8
click at [180, 68] on input "KHÁCH" at bounding box center [191, 74] width 92 height 12
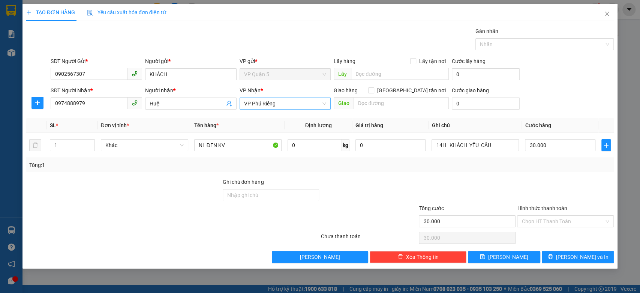
click at [220, 33] on div "Gói vận chuyển * Tiêu chuẩn Gán nhãn Nhãn" at bounding box center [332, 40] width 566 height 26
click at [225, 145] on input "NL ĐEN KV" at bounding box center [237, 145] width 87 height 12
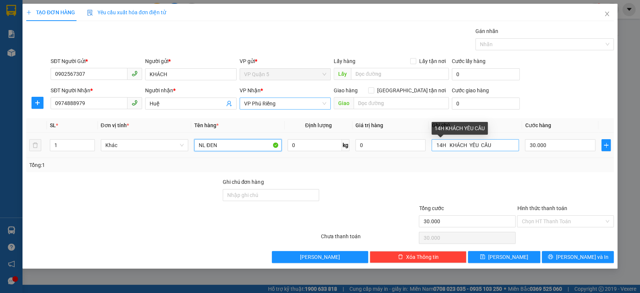
type input "NL ĐEN"
click at [489, 145] on input "14H KHÁCH YÊU CẦU" at bounding box center [475, 145] width 87 height 12
type input "MAI NHẬN"
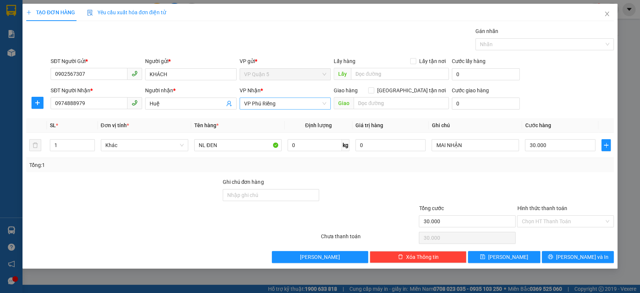
click at [548, 95] on div "SĐT Người Nhận * 0974888979 Người nhận * Huệ VP Nhận * VP Phú Riềng Giao hàng…" at bounding box center [332, 99] width 566 height 26
click at [590, 260] on span "[PERSON_NAME] và In" at bounding box center [582, 257] width 53 height 8
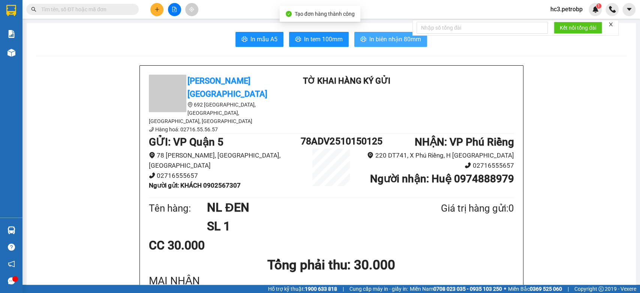
click at [388, 41] on span "In biên nhận 80mm" at bounding box center [395, 39] width 52 height 9
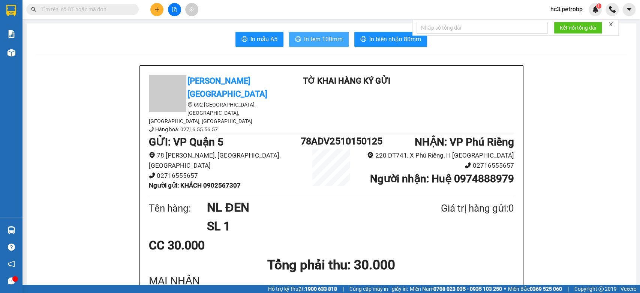
click at [342, 39] on button "In tem 100mm" at bounding box center [319, 39] width 60 height 15
click at [177, 9] on icon "file-add" at bounding box center [174, 9] width 5 height 5
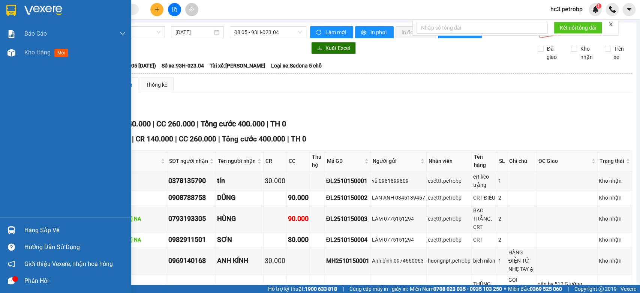
click at [25, 11] on img at bounding box center [43, 10] width 38 height 11
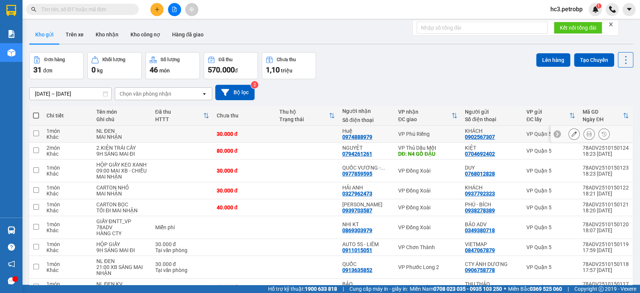
click at [359, 137] on div "0974888979" at bounding box center [357, 137] width 30 height 6
copy div "0974888979"
click at [89, 11] on input "text" at bounding box center [85, 9] width 89 height 8
paste input "0974888979"
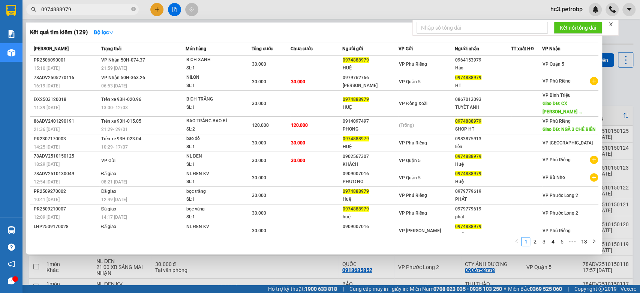
type input "0974888979"
click at [366, 3] on div at bounding box center [320, 146] width 640 height 293
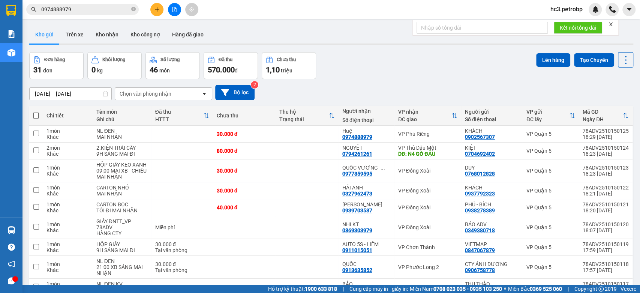
click at [234, 34] on div "Kho gửi Trên xe Kho nhận Kho công nợ Hàng đã giao" at bounding box center [331, 36] width 604 height 20
click at [156, 12] on button at bounding box center [156, 9] width 13 height 13
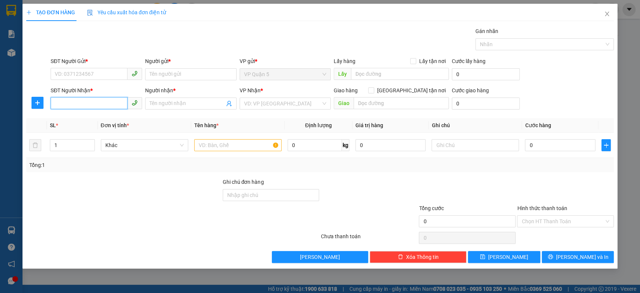
click at [107, 102] on input "SĐT Người Nhận *" at bounding box center [89, 103] width 77 height 12
type input "0396871505"
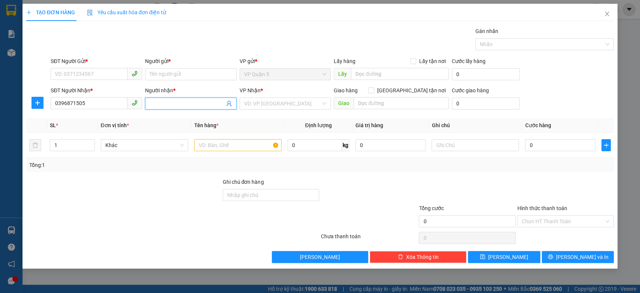
click at [169, 106] on input "Người nhận *" at bounding box center [187, 103] width 75 height 8
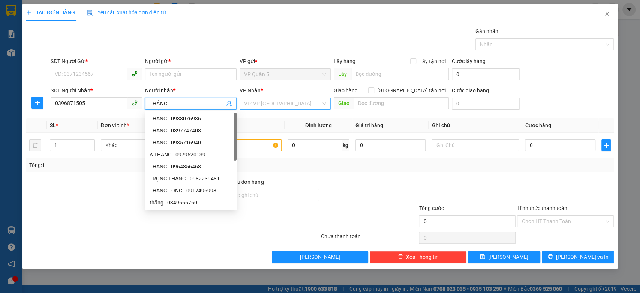
type input "THẮNG"
click at [254, 103] on input "search" at bounding box center [282, 103] width 77 height 11
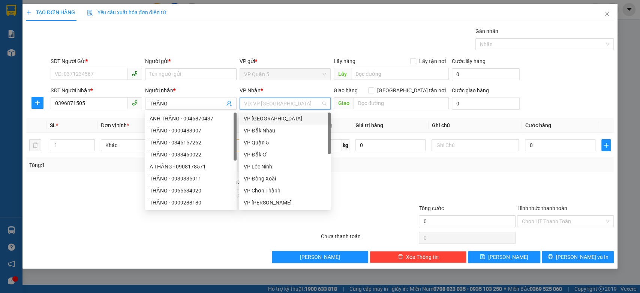
type input "D"
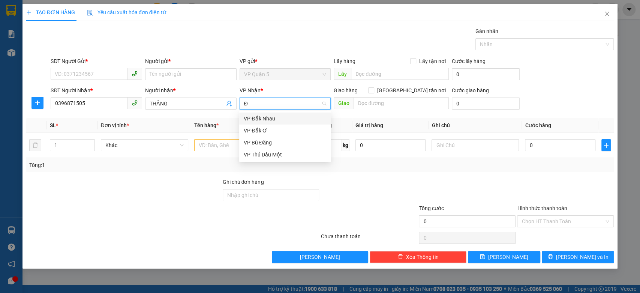
type input "ĐĂ"
click at [275, 118] on div "VP Đắk Nhau" at bounding box center [285, 118] width 83 height 8
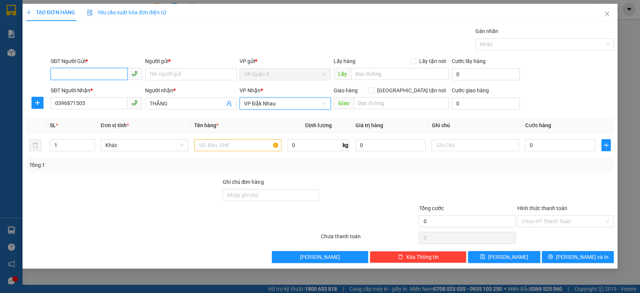
click at [104, 73] on input "SĐT Người Gửi *" at bounding box center [89, 74] width 77 height 12
type input "0332926289"
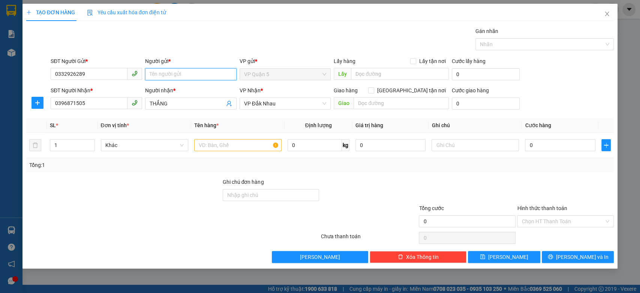
click at [180, 71] on input "Người gửi *" at bounding box center [191, 74] width 92 height 12
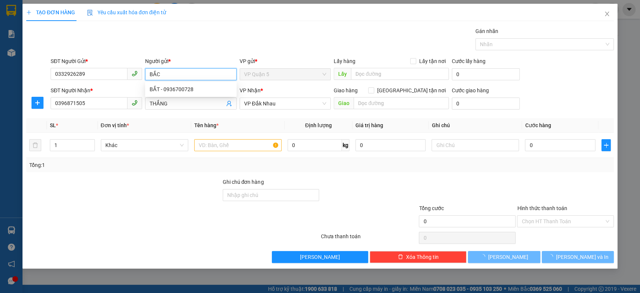
type input "BẮC"
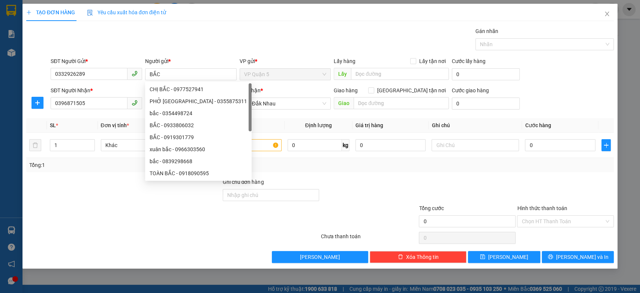
click at [182, 59] on div "Người gửi *" at bounding box center [191, 61] width 92 height 8
click at [182, 68] on input "BẮC" at bounding box center [191, 74] width 92 height 12
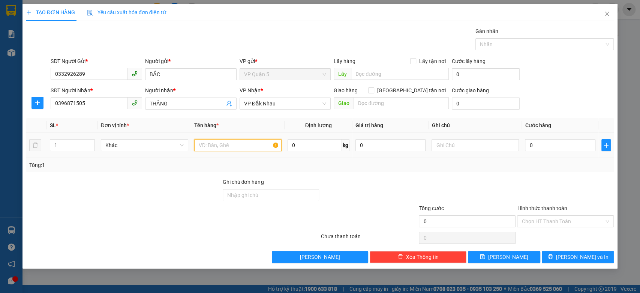
click at [237, 149] on input "text" at bounding box center [237, 145] width 87 height 12
type input "BAO TRẮNG"
click at [545, 143] on input "0" at bounding box center [560, 145] width 71 height 12
type input "4"
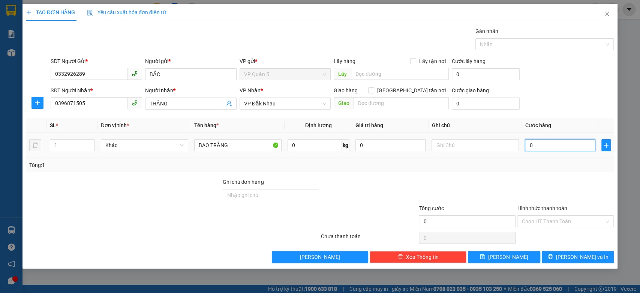
type input "4"
type input "40"
type input "40.000"
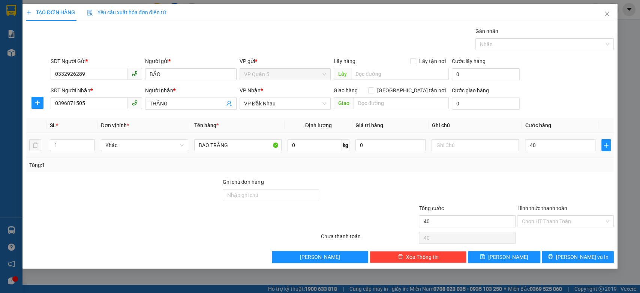
type input "40.000"
click at [555, 121] on th "Cước hàng" at bounding box center [560, 125] width 77 height 15
click at [493, 146] on input "text" at bounding box center [475, 145] width 87 height 12
type input "MAI NHẬN"
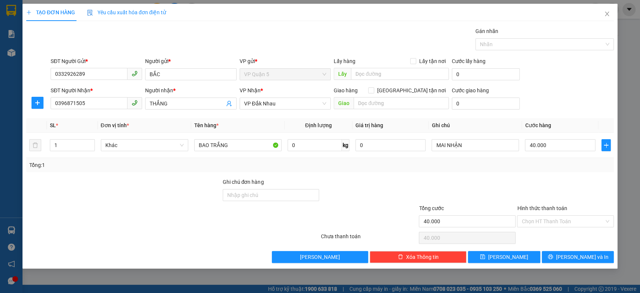
click at [572, 97] on div "SĐT Người Nhận * 0396871505 Người nhận * THẮNG VP Nhận * VP Đắk Nhau Giao hàng …" at bounding box center [332, 99] width 566 height 26
click at [559, 217] on input "Hình thức thanh toán" at bounding box center [563, 221] width 83 height 11
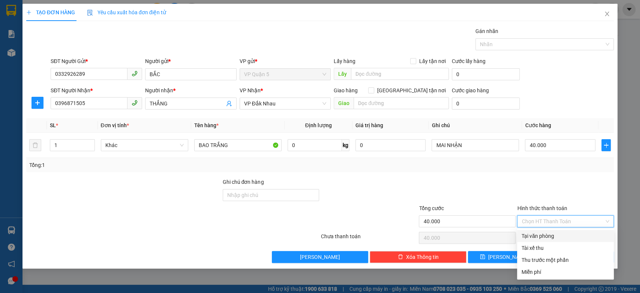
click at [548, 234] on div "Tại văn phòng" at bounding box center [566, 236] width 88 height 8
type input "0"
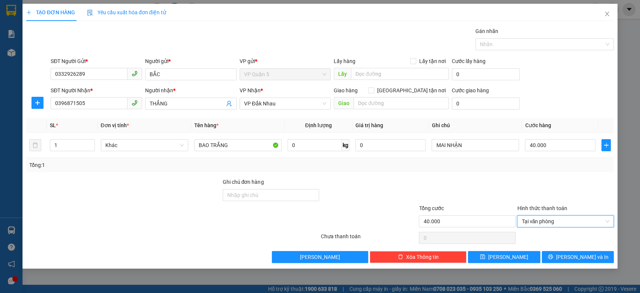
click at [573, 161] on div "Tổng: 1" at bounding box center [320, 165] width 582 height 8
click at [582, 260] on span "[PERSON_NAME] và In" at bounding box center [582, 257] width 53 height 8
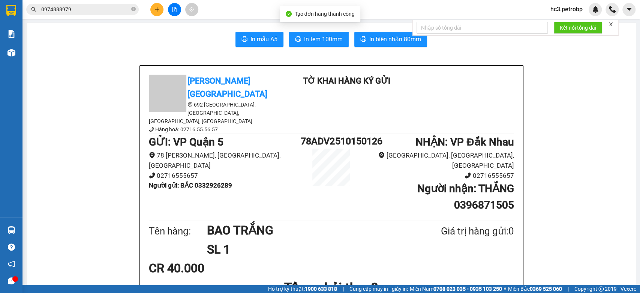
click at [402, 42] on span "In biên nhận 80mm" at bounding box center [395, 39] width 52 height 9
click at [322, 38] on span "In tem 100mm" at bounding box center [323, 39] width 39 height 9
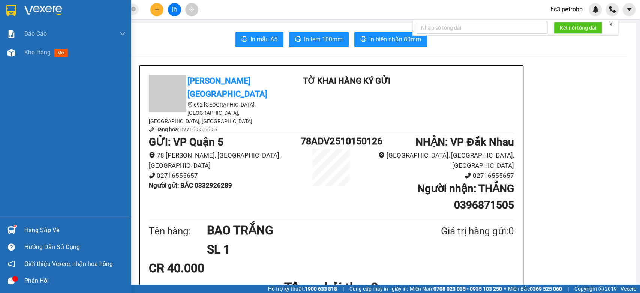
click at [51, 3] on div at bounding box center [65, 12] width 131 height 24
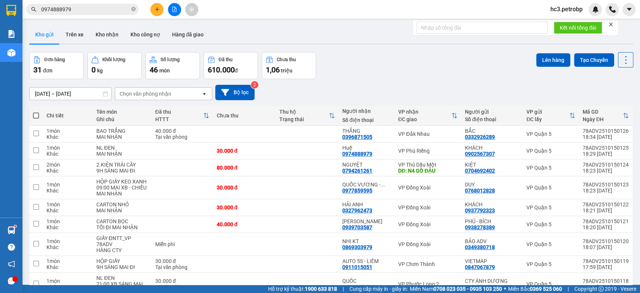
click at [222, 38] on div "Kho gửi Trên xe Kho nhận Kho công nợ Hàng đã giao" at bounding box center [331, 36] width 604 height 20
click at [378, 59] on div "Đơn hàng 31 đơn Khối lượng 0 kg Số lượng 46 món Đã thu 610.000 đ Chưa thu 1,06 …" at bounding box center [331, 65] width 604 height 27
click at [85, 13] on input "0974888979" at bounding box center [85, 9] width 89 height 8
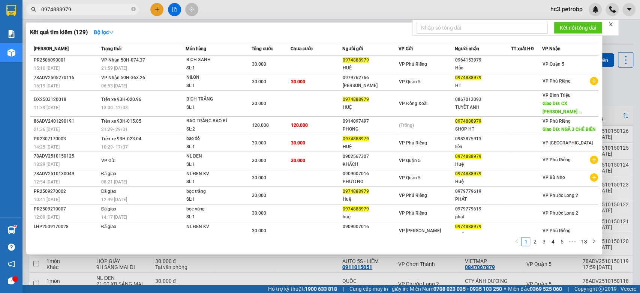
click at [85, 13] on input "0974888979" at bounding box center [85, 9] width 89 height 8
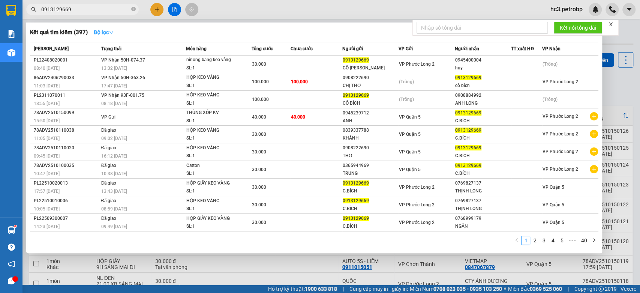
type input "0913129669"
click at [108, 32] on strong "Bộ lọc" at bounding box center [104, 32] width 20 height 6
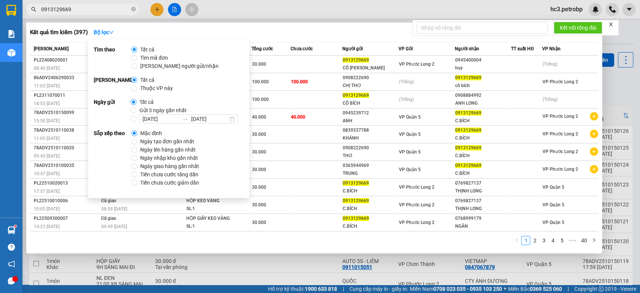
click at [171, 143] on span "Ngày tạo đơn gần nhất" at bounding box center [167, 141] width 60 height 8
click at [137, 143] on input "Ngày tạo đơn gần nhất" at bounding box center [134, 141] width 6 height 6
radio input "true"
radio input "false"
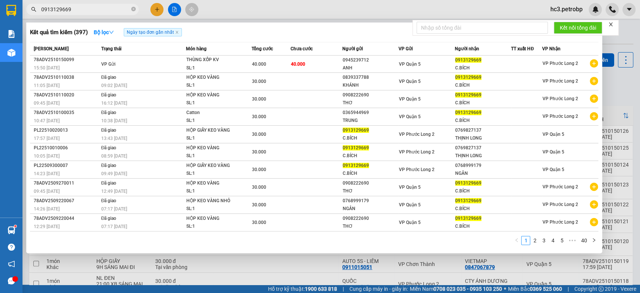
click at [291, 30] on div "Kết quả tìm kiếm ( 397 ) Bộ lọc Ngày tạo đơn gần nhất" at bounding box center [314, 32] width 569 height 12
click at [306, 8] on div at bounding box center [320, 146] width 640 height 293
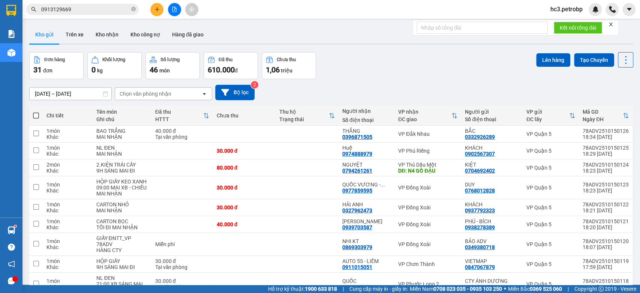
click at [42, 32] on button "Kho gửi" at bounding box center [44, 35] width 30 height 18
click at [446, 129] on td "VP Đắk Nhau" at bounding box center [428, 134] width 67 height 17
checkbox input "true"
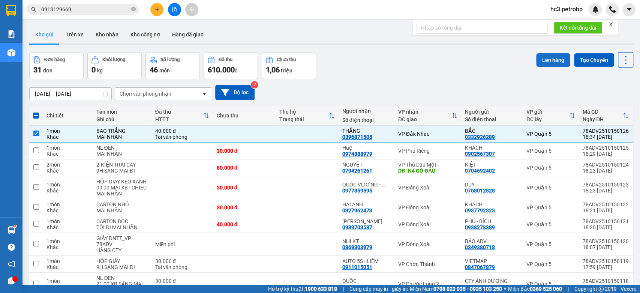
click at [549, 62] on button "Lên hàng" at bounding box center [553, 60] width 34 height 14
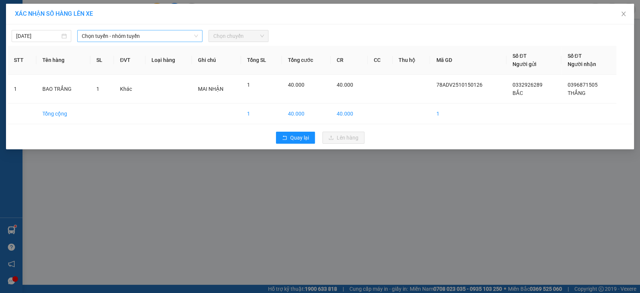
click at [168, 35] on span "Chọn tuyến - nhóm tuyến" at bounding box center [140, 35] width 116 height 11
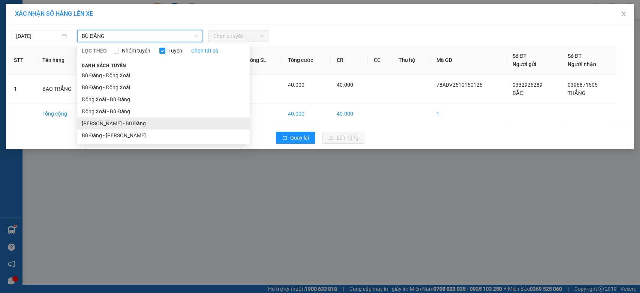
type input "BÙ ĐĂNG"
click at [129, 122] on li "[PERSON_NAME] - Bù Đăng" at bounding box center [163, 123] width 173 height 12
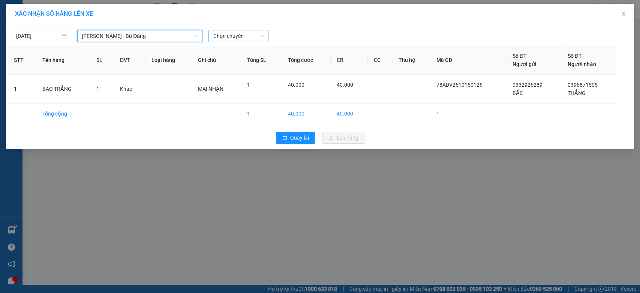
click at [247, 33] on span "Chọn chuyến" at bounding box center [238, 35] width 51 height 11
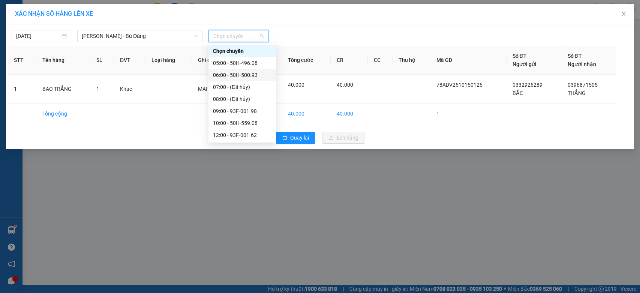
scroll to position [60, 0]
click at [250, 123] on div "19:00 - 50H-500.93" at bounding box center [242, 123] width 59 height 8
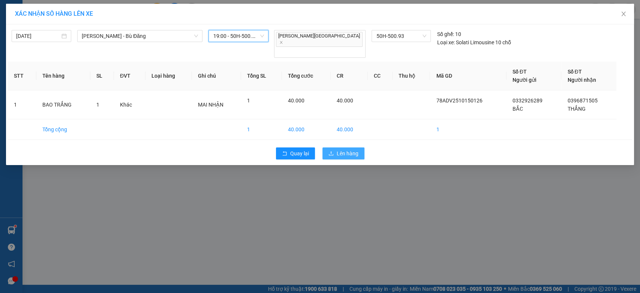
click at [353, 149] on span "Lên hàng" at bounding box center [348, 153] width 22 height 8
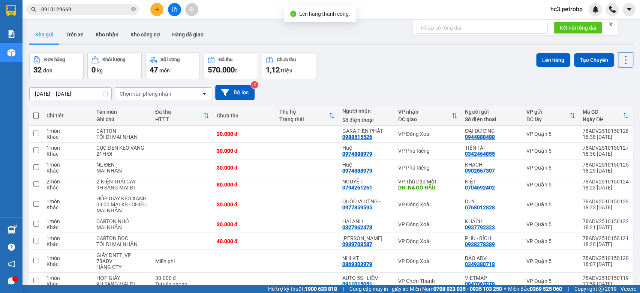
click at [381, 54] on div "Đơn hàng 32 đơn Khối lượng 0 kg Số lượng 47 món Đã thu 570.000 đ Chưa thu 1,12 …" at bounding box center [331, 65] width 604 height 27
click at [155, 5] on button at bounding box center [156, 9] width 13 height 13
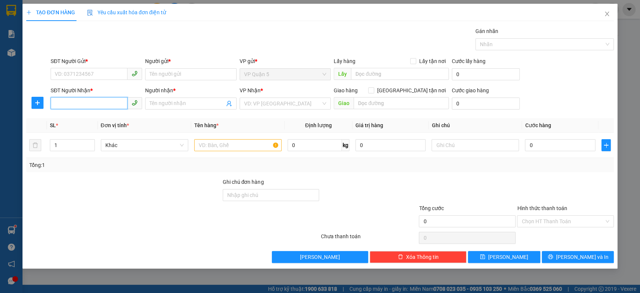
click at [110, 102] on input "SĐT Người Nhận *" at bounding box center [89, 103] width 77 height 12
click at [77, 115] on div "0866615515 - TRINH" at bounding box center [96, 118] width 83 height 8
type input "0866615515"
type input "TRINH"
type input "30.000"
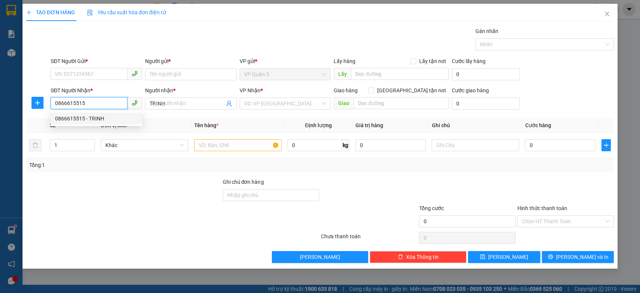
type input "30.000"
type input "0866615515"
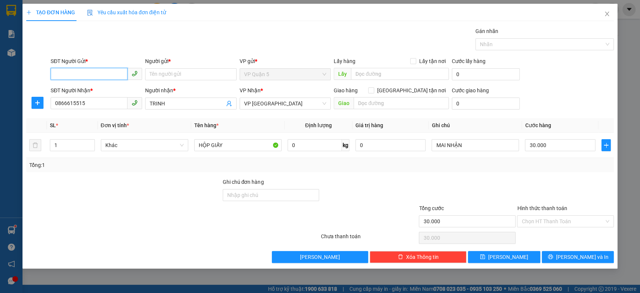
click at [105, 71] on input "SĐT Người Gửi *" at bounding box center [89, 74] width 77 height 12
click at [98, 89] on div "0924112118 - [PERSON_NAME]" at bounding box center [96, 89] width 83 height 8
type input "0924112118"
type input "[PERSON_NAME]"
click at [135, 36] on div "Gói vận chuyển * Tiêu chuẩn Gán nhãn Nhãn" at bounding box center [332, 40] width 566 height 26
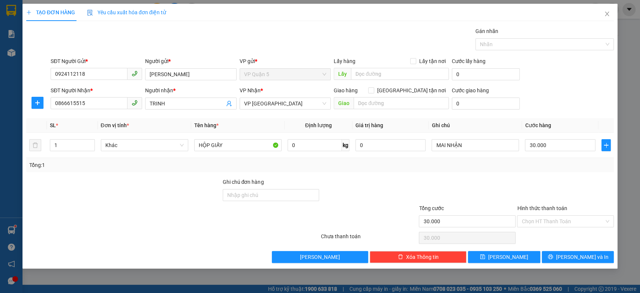
click at [574, 97] on div "SĐT Người Nhận * 0866615515 Người nhận * TRINH VP Nhận * VP Phước Bình Giao hàn…" at bounding box center [332, 99] width 566 height 26
drag, startPoint x: 565, startPoint y: 91, endPoint x: 571, endPoint y: 111, distance: 21.5
click at [565, 90] on div "SĐT Người Nhận * 0866615515 Người nhận * TRINH VP Nhận * VP Phước Bình Giao hàn…" at bounding box center [332, 99] width 566 height 26
click at [596, 255] on button "[PERSON_NAME] và In" at bounding box center [578, 257] width 72 height 12
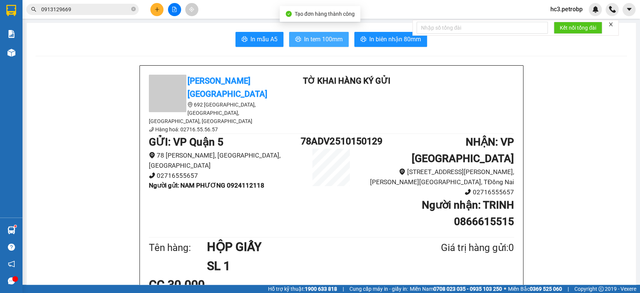
click at [332, 43] on span "In tem 100mm" at bounding box center [323, 39] width 39 height 9
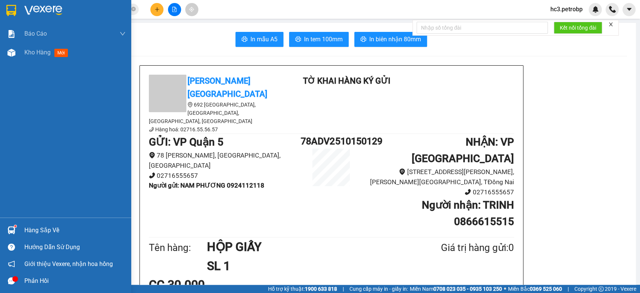
click at [38, 5] on img at bounding box center [43, 10] width 38 height 11
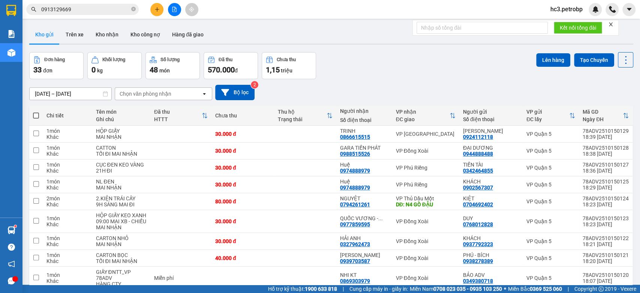
click at [396, 70] on div "Đơn hàng 33 đơn Khối lượng 0 kg Số lượng 48 món Đã thu 570.000 đ Chưa thu 1,15 …" at bounding box center [331, 65] width 604 height 27
click at [161, 9] on button at bounding box center [156, 9] width 13 height 13
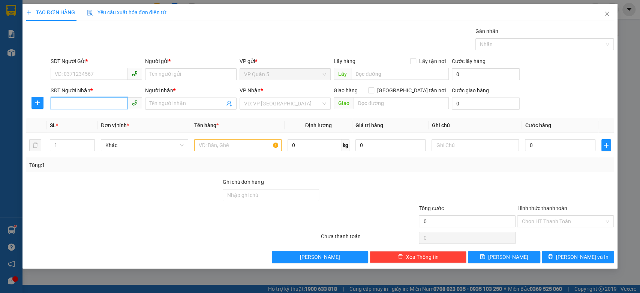
click at [90, 100] on input "SĐT Người Nhận *" at bounding box center [89, 103] width 77 height 12
click at [90, 130] on div "0909050973 - [GEOGRAPHIC_DATA]" at bounding box center [97, 130] width 84 height 8
type input "0909050973"
type input "Ý"
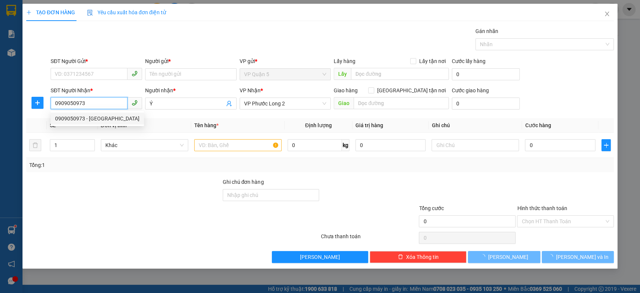
type input "130.000"
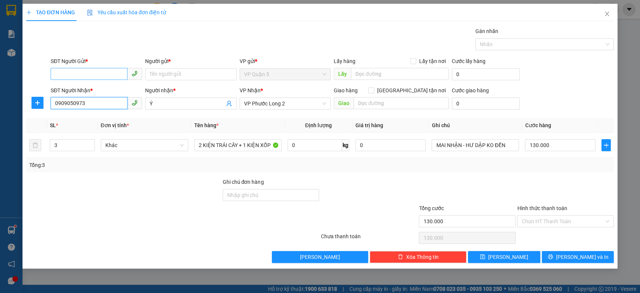
type input "0909050973"
click at [94, 78] on input "SĐT Người Gửi *" at bounding box center [89, 74] width 77 height 12
click at [105, 104] on div "0909328162 - HOA BIỂN" at bounding box center [96, 101] width 83 height 8
type input "0909328162"
type input "HOA BIỂN"
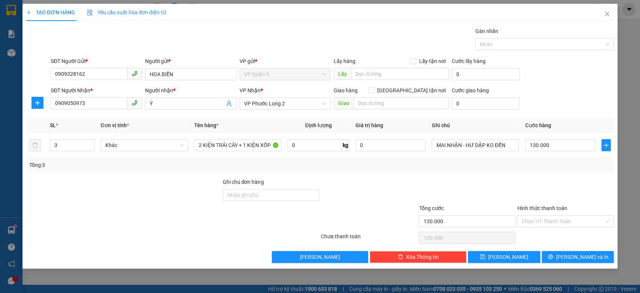
click at [142, 35] on div "Gói vận chuyển * Tiêu chuẩn Gán nhãn Nhãn" at bounding box center [332, 40] width 566 height 26
click at [225, 147] on input "2 KIỆN TRÁI CÂY + 1 KIỆN XỐP" at bounding box center [237, 145] width 87 height 12
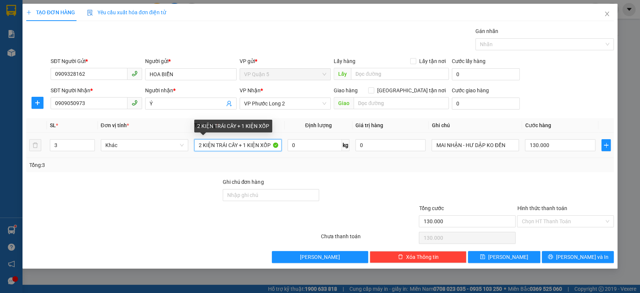
click at [225, 147] on input "2 KIỆN TRÁI CÂY + 1 KIỆN XỐP" at bounding box center [237, 145] width 87 height 12
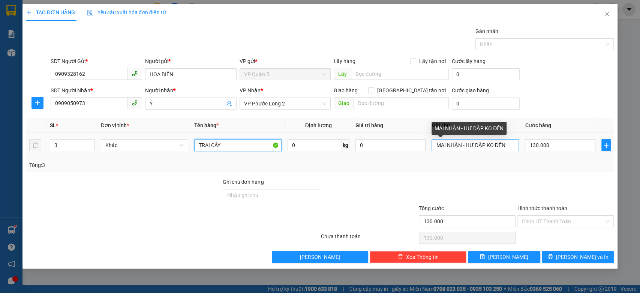
type input "TRAI CÂY"
click at [480, 146] on input "MAI NHẬN - HƯ DẬP KO ĐỀN" at bounding box center [475, 145] width 87 height 12
drag, startPoint x: 467, startPoint y: 149, endPoint x: 510, endPoint y: 146, distance: 43.6
click at [510, 146] on input "MAI NHẬN - HƯ DẬP KO ĐỀN" at bounding box center [475, 145] width 87 height 12
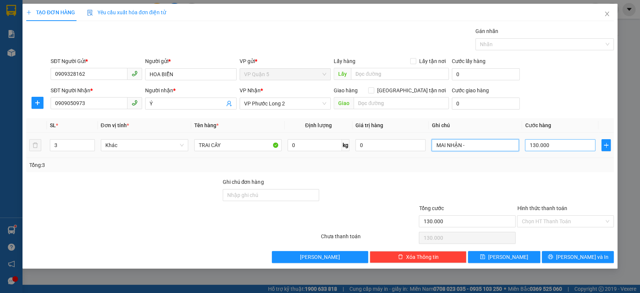
type input "MAI NHẬN -"
click at [541, 146] on input "130.000" at bounding box center [560, 145] width 71 height 12
type input "9"
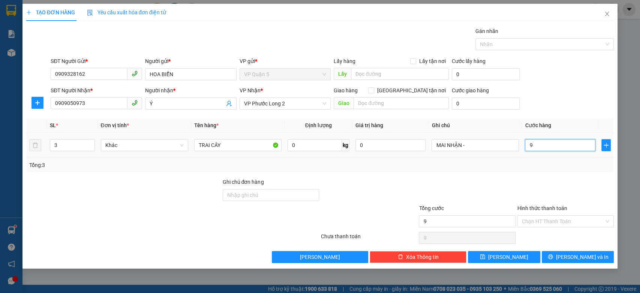
type input "90"
type input "90.000"
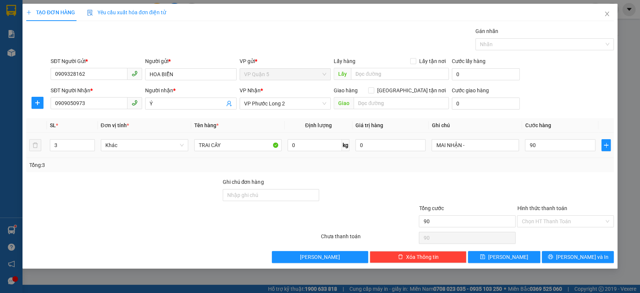
type input "90.000"
click at [559, 116] on div "Transit Pickup Surcharge Ids Transit Deliver Surcharge Ids Transit Deliver Surc…" at bounding box center [320, 145] width 588 height 236
click at [572, 260] on button "[PERSON_NAME] và In" at bounding box center [578, 257] width 72 height 12
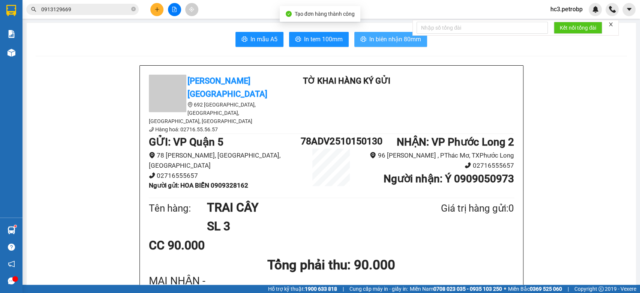
click at [387, 42] on span "In biên nhận 80mm" at bounding box center [395, 39] width 52 height 9
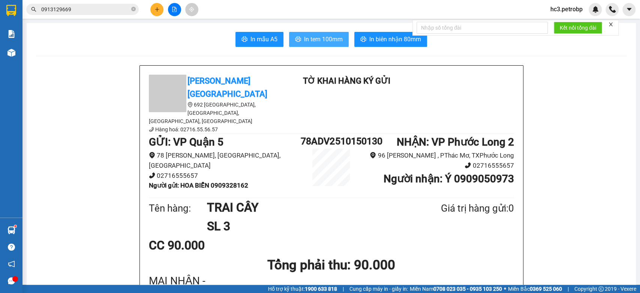
click at [335, 42] on span "In tem 100mm" at bounding box center [323, 39] width 39 height 9
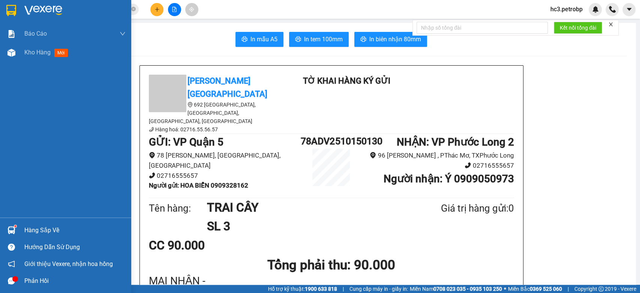
click at [26, 5] on img at bounding box center [43, 10] width 38 height 11
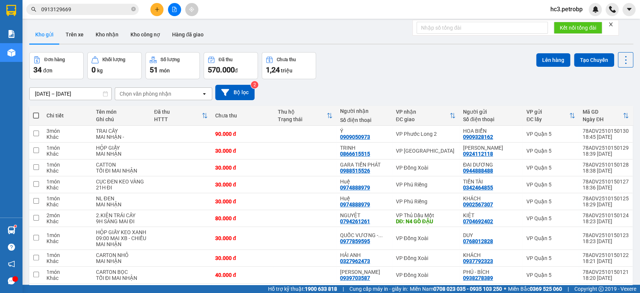
click at [270, 38] on div "Kho gửi Trên xe Kho nhận Kho công nợ Hàng đã giao" at bounding box center [331, 36] width 604 height 20
click at [280, 133] on td at bounding box center [305, 134] width 63 height 17
checkbox input "true"
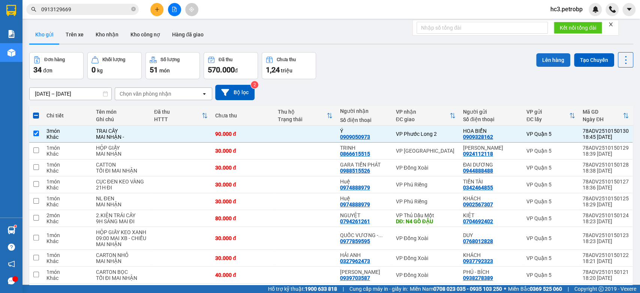
click at [546, 62] on button "Lên hàng" at bounding box center [553, 60] width 34 height 14
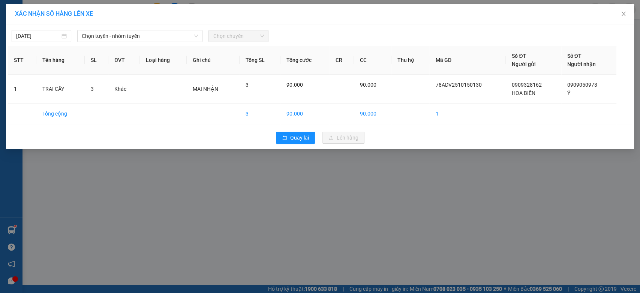
click at [158, 29] on div "[DATE] Chọn tuyến - nhóm tuyến Chọn chuyến" at bounding box center [320, 34] width 625 height 16
click at [156, 35] on span "Chọn tuyến - nhóm tuyến" at bounding box center [140, 35] width 116 height 11
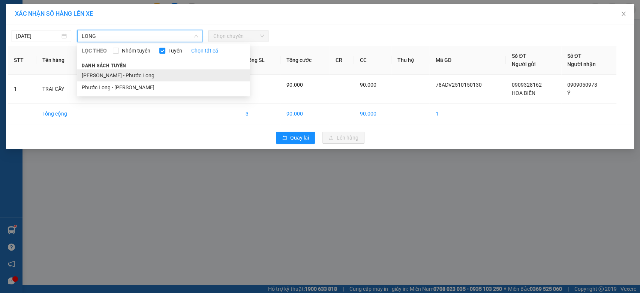
type input "LONG"
click at [140, 74] on li "[PERSON_NAME] - Phước Long" at bounding box center [163, 75] width 173 height 12
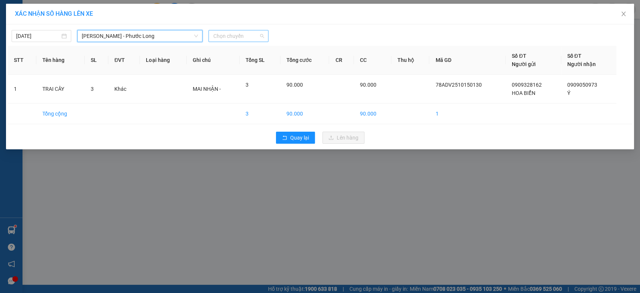
click at [249, 39] on span "Chọn chuyến" at bounding box center [238, 35] width 51 height 11
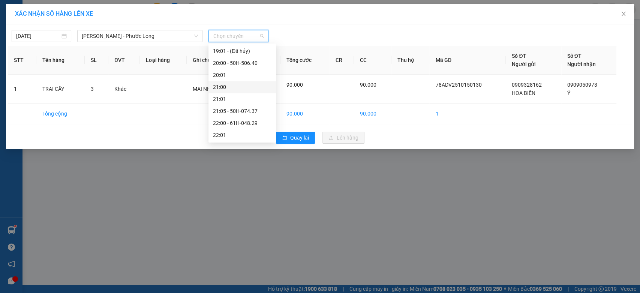
scroll to position [393, 0]
click at [261, 78] on div "19:00 - 61H-042.35" at bounding box center [242, 78] width 59 height 8
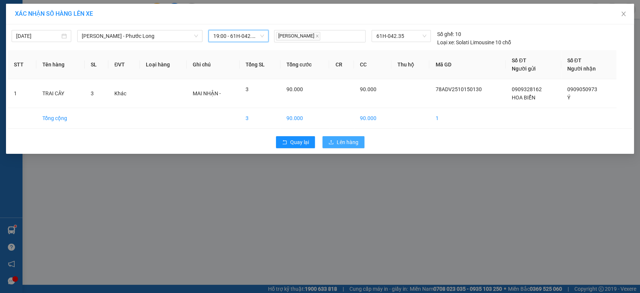
click at [343, 138] on span "Lên hàng" at bounding box center [348, 142] width 22 height 8
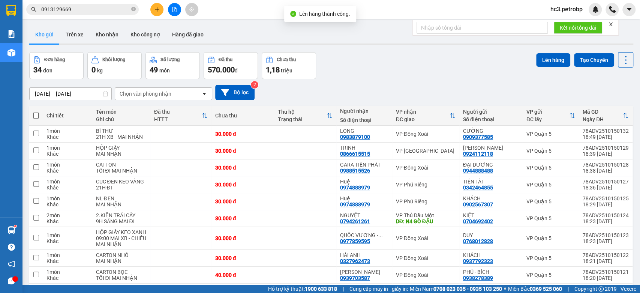
click at [438, 67] on div "Đơn hàng 34 đơn Khối lượng 0 kg Số lượng 49 món Đã thu 570.000 đ Chưa thu 1,18 …" at bounding box center [331, 65] width 604 height 27
click at [366, 54] on div "Đơn hàng 34 đơn Khối lượng 0 kg Số lượng 49 món Đã thu 570.000 đ Chưa thu 1,18 …" at bounding box center [331, 65] width 604 height 27
